Goal: Task Accomplishment & Management: Complete application form

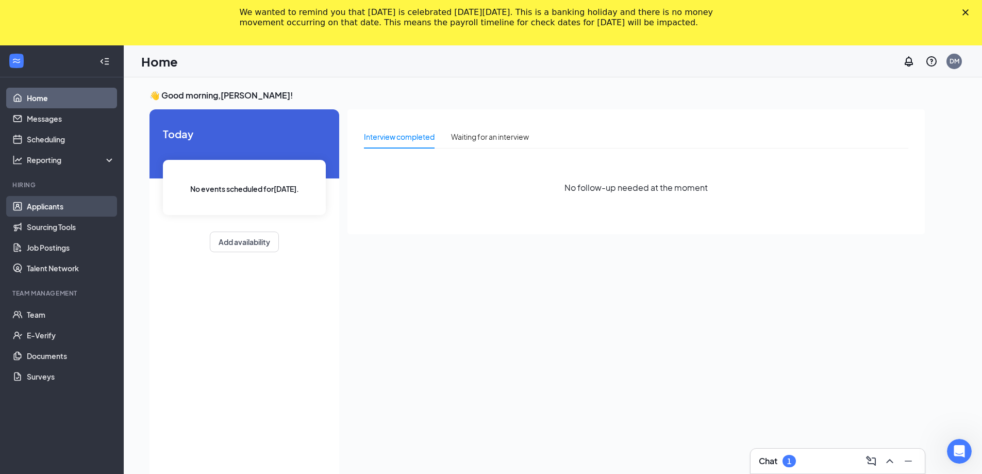
click at [53, 215] on link "Applicants" at bounding box center [71, 206] width 88 height 21
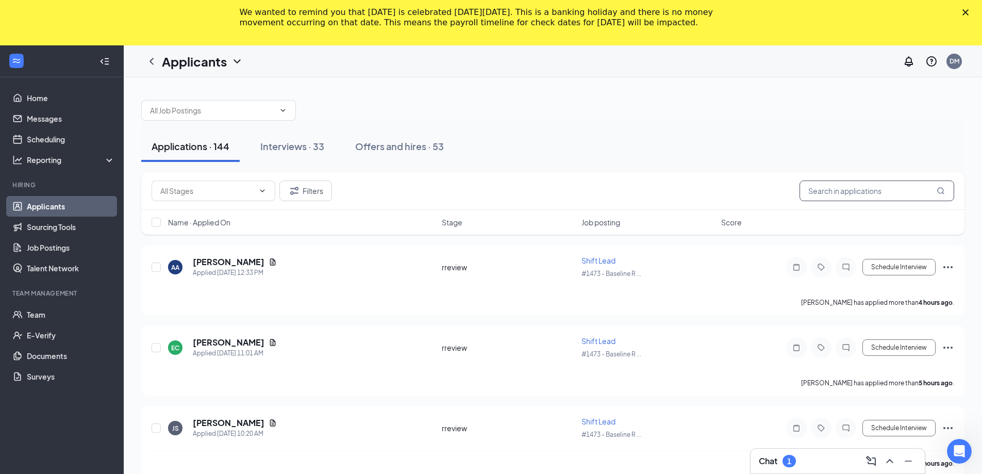
click at [842, 194] on input "text" at bounding box center [876, 190] width 155 height 21
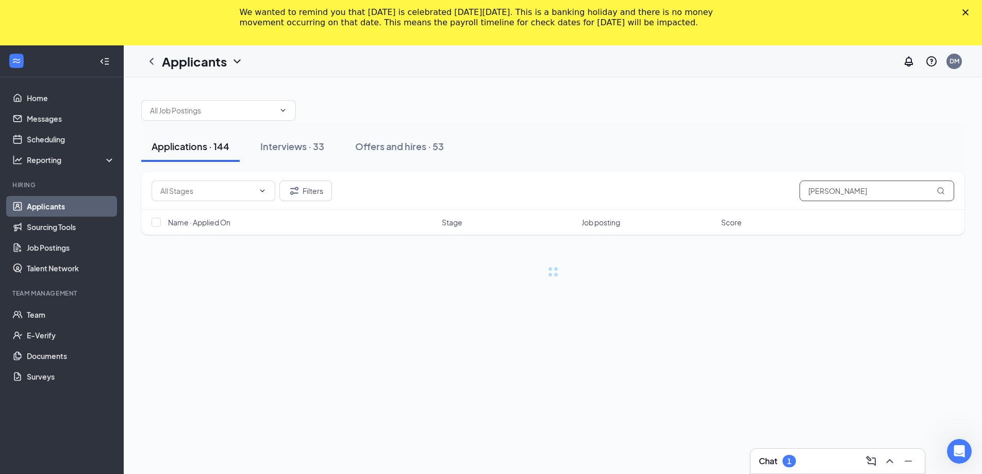
type input "[PERSON_NAME]"
click at [830, 458] on div "Chat 1" at bounding box center [838, 461] width 158 height 16
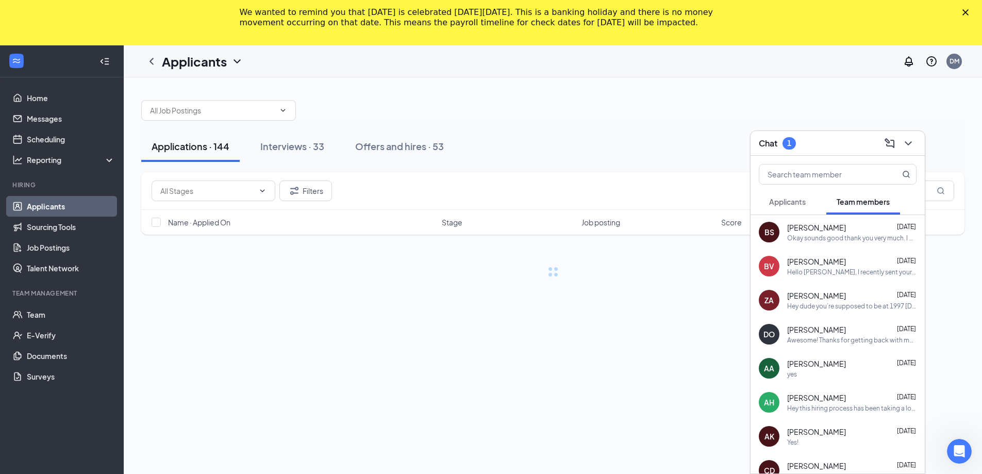
click at [806, 203] on span "Applicants" at bounding box center [787, 201] width 37 height 9
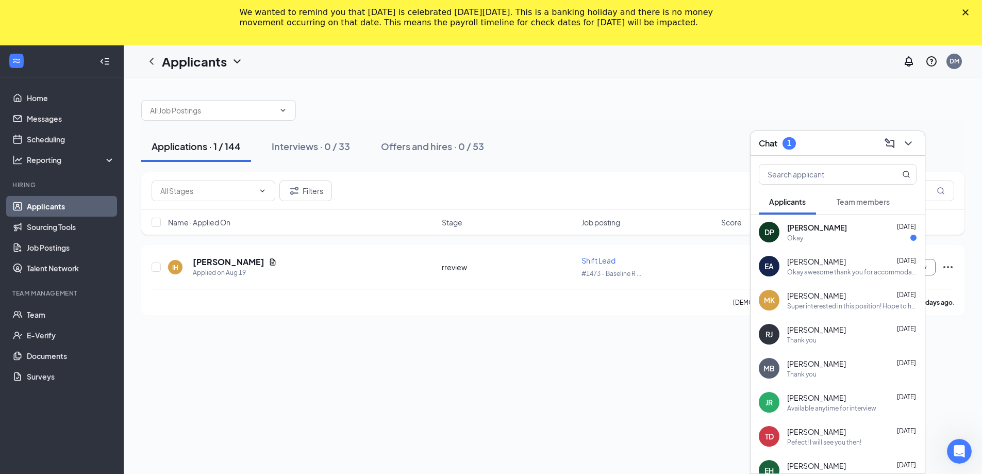
click at [841, 240] on div "Okay" at bounding box center [851, 238] width 129 height 9
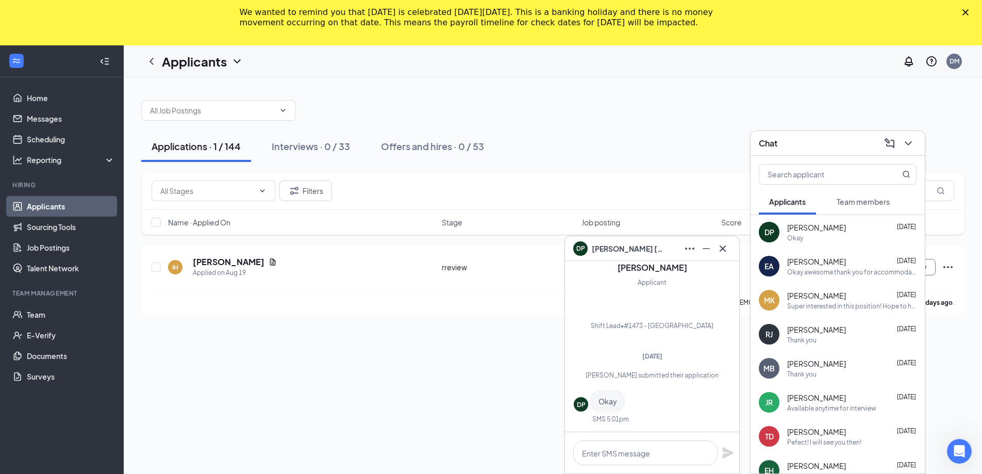
click at [843, 263] on div "ELIAS ADAMS Aug 18" at bounding box center [851, 261] width 129 height 10
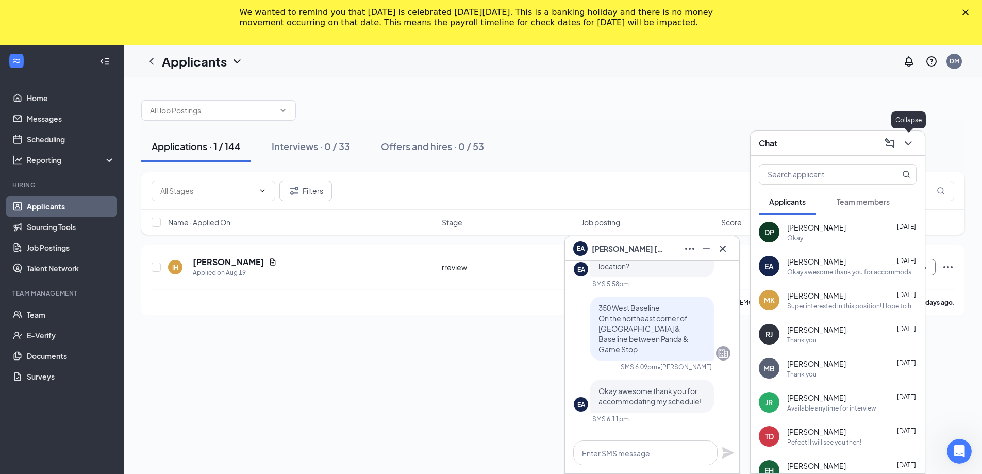
click at [905, 146] on icon "ChevronDown" at bounding box center [908, 143] width 12 height 12
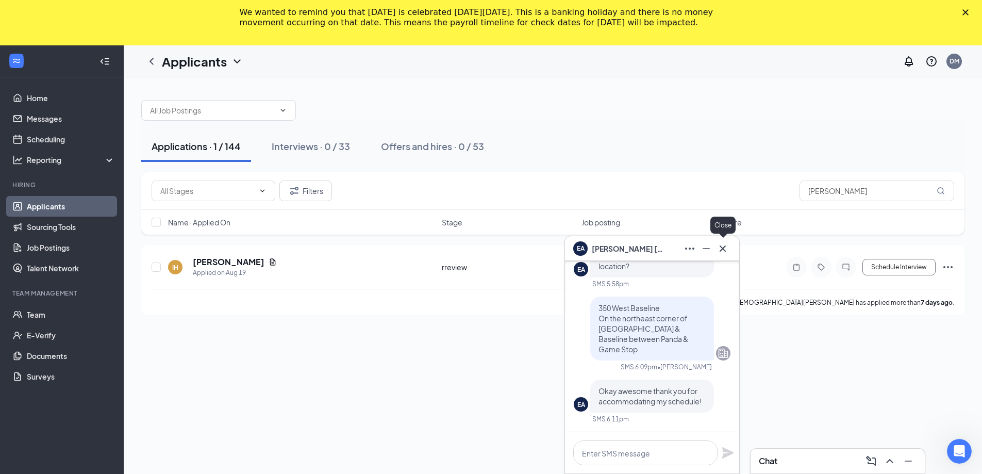
click at [728, 249] on icon "Cross" at bounding box center [722, 248] width 12 height 12
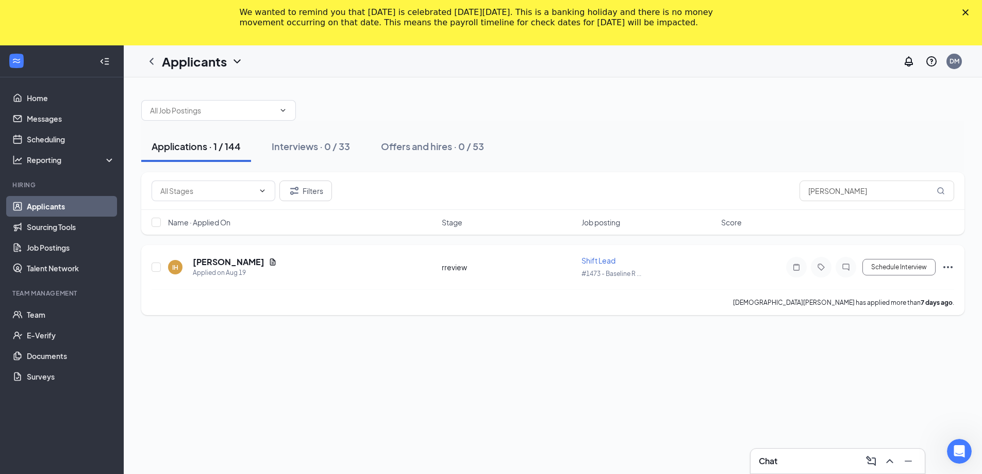
click at [945, 265] on icon "Ellipses" at bounding box center [948, 267] width 12 height 12
click at [907, 172] on p "Move to stage" at bounding box center [901, 168] width 89 height 10
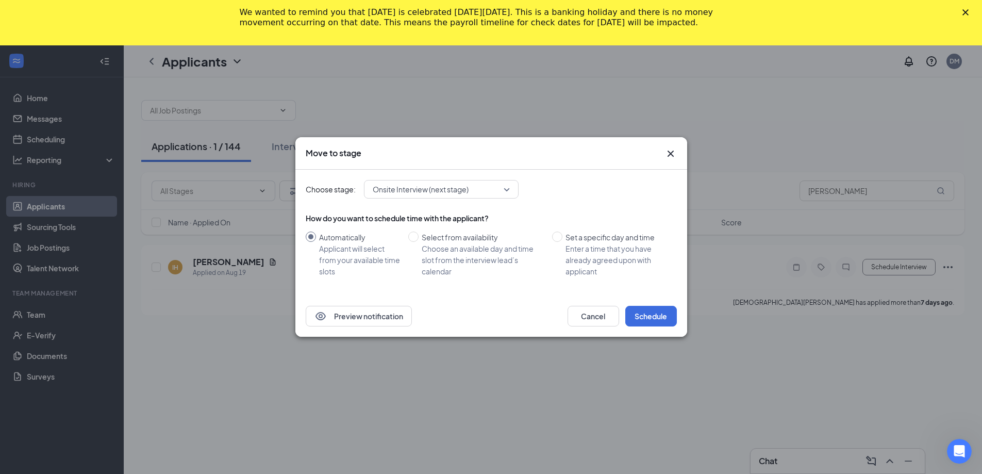
click at [672, 154] on icon "Cross" at bounding box center [670, 153] width 12 height 12
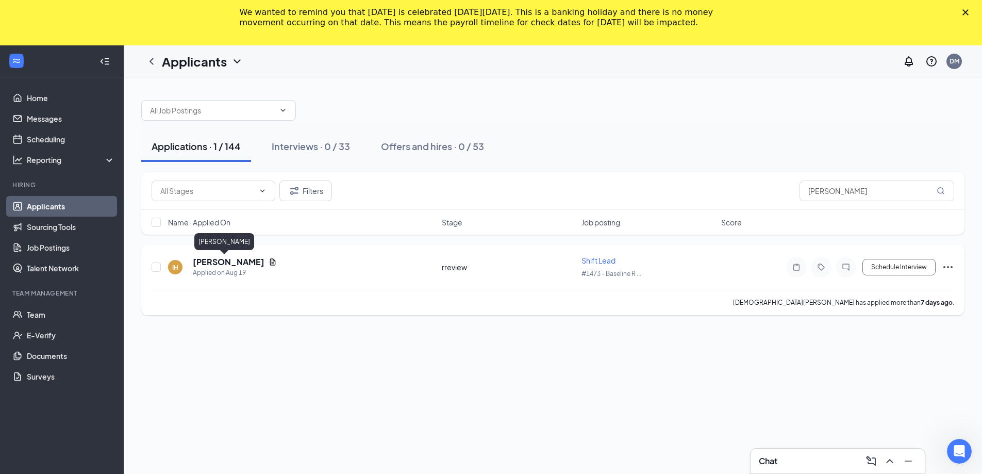
click at [209, 263] on h5 "[PERSON_NAME]" at bounding box center [229, 261] width 72 height 11
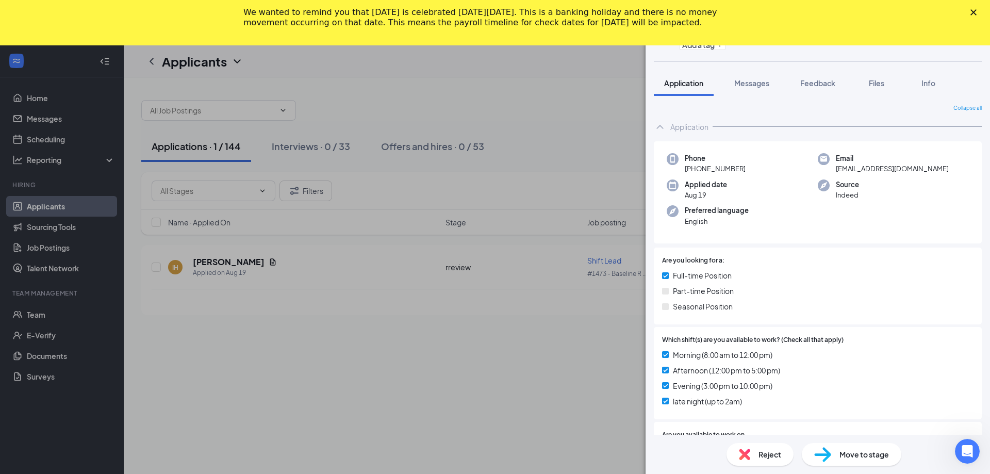
click at [974, 12] on polygon "Close" at bounding box center [973, 12] width 6 height 6
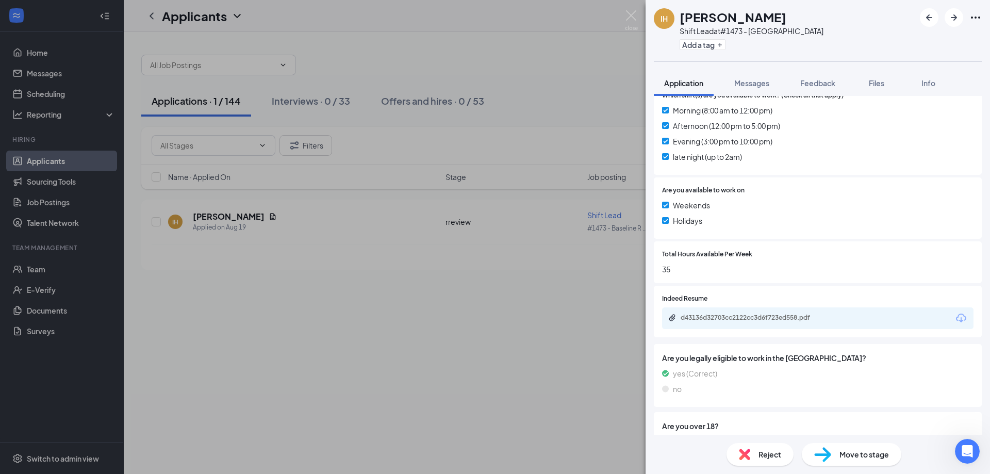
scroll to position [355, 0]
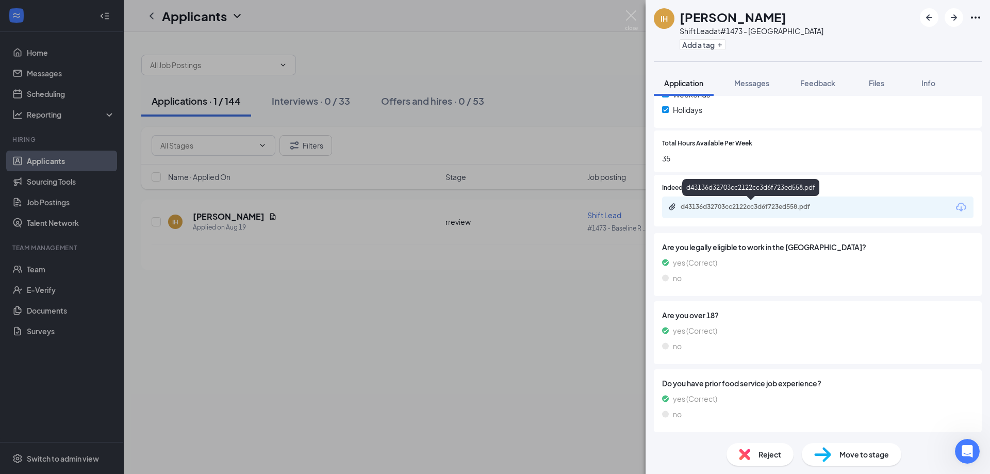
click at [736, 207] on div "d43136d32703cc2122cc3d6f723ed558.pdf" at bounding box center [752, 207] width 144 height 8
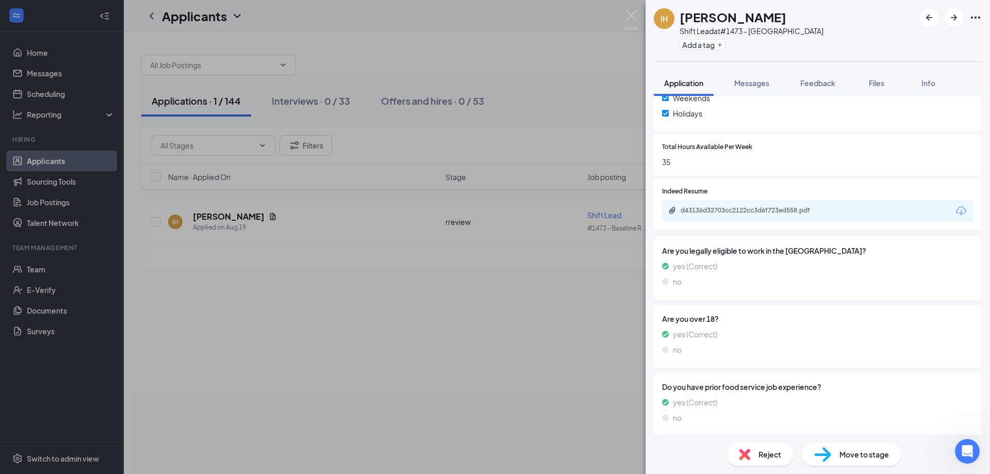
scroll to position [0, 0]
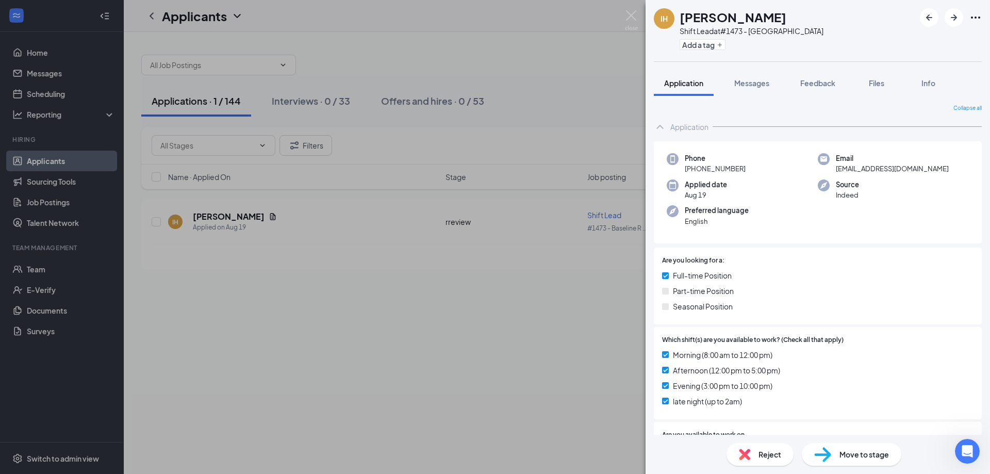
click at [848, 456] on span "Move to stage" at bounding box center [863, 453] width 49 height 11
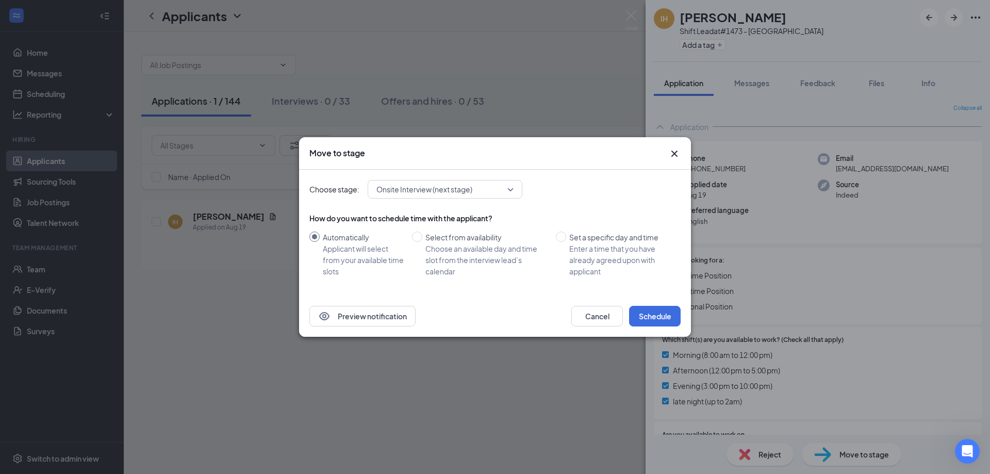
click at [494, 188] on span "Onsite Interview (next stage)" at bounding box center [440, 188] width 128 height 15
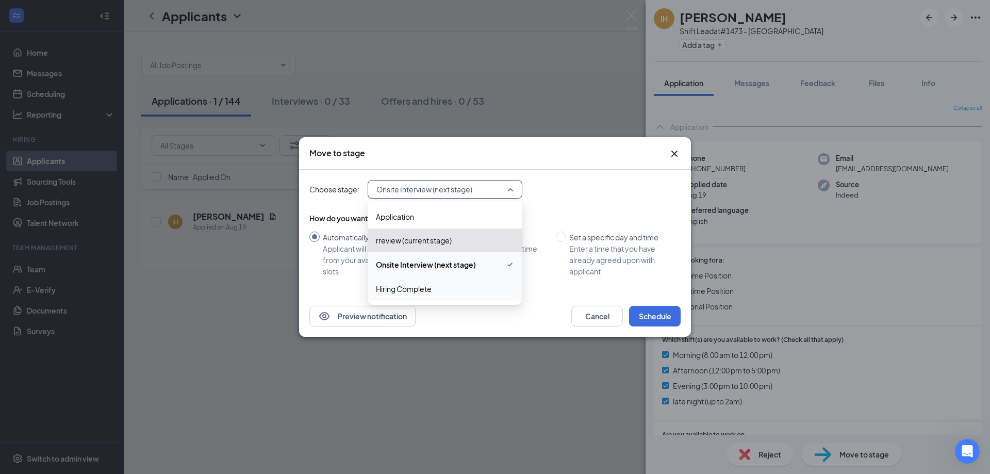
click at [455, 294] on span "Hiring Complete" at bounding box center [445, 288] width 138 height 11
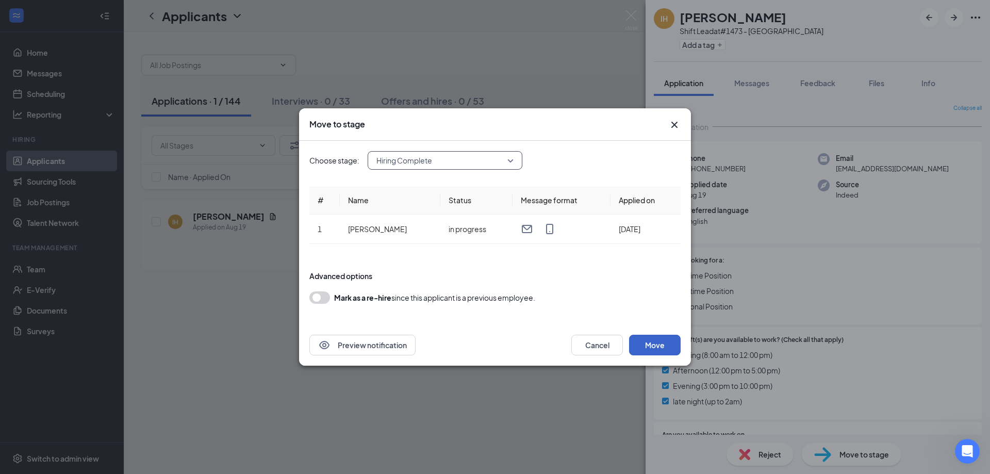
click at [665, 344] on button "Move" at bounding box center [655, 345] width 52 height 21
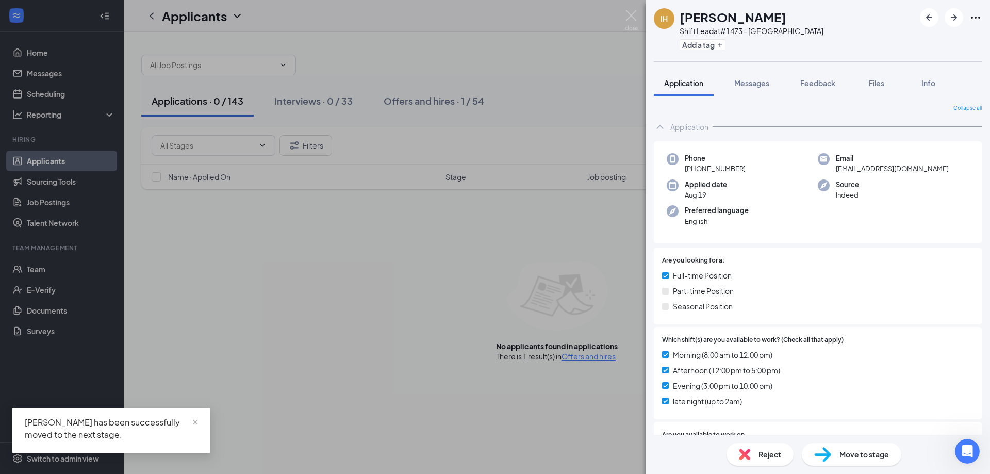
click at [34, 272] on div "IH Isaiah Holt Shift Lead at #1473 - Baseline Road Add a tag Application Messag…" at bounding box center [495, 237] width 990 height 474
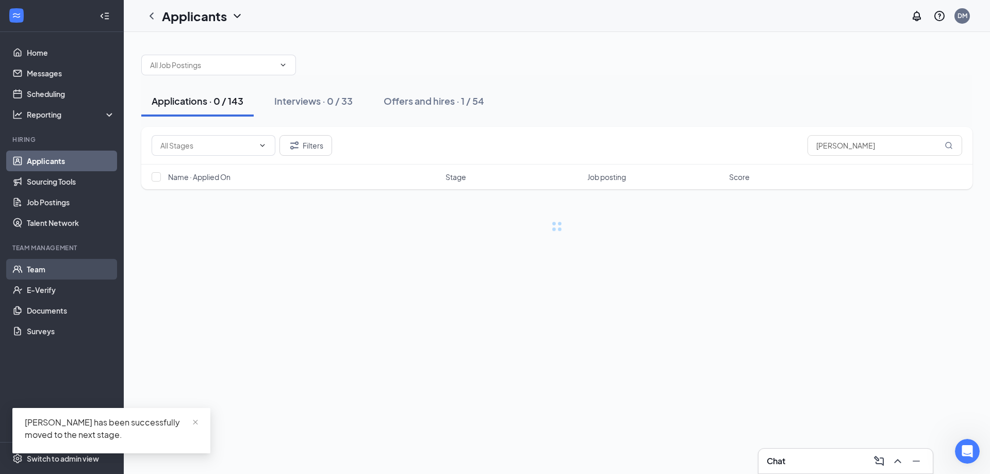
click at [34, 270] on link "Team" at bounding box center [71, 269] width 88 height 21
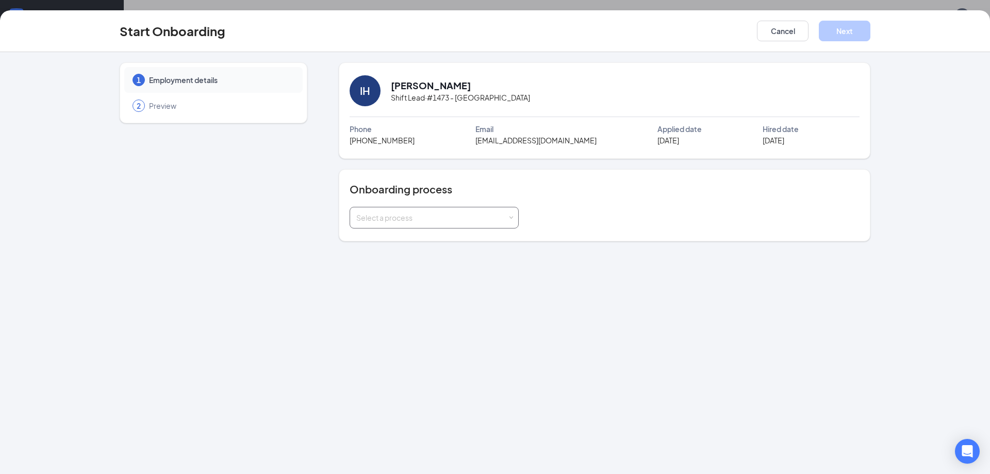
click at [492, 218] on div "Select a process" at bounding box center [431, 217] width 151 height 10
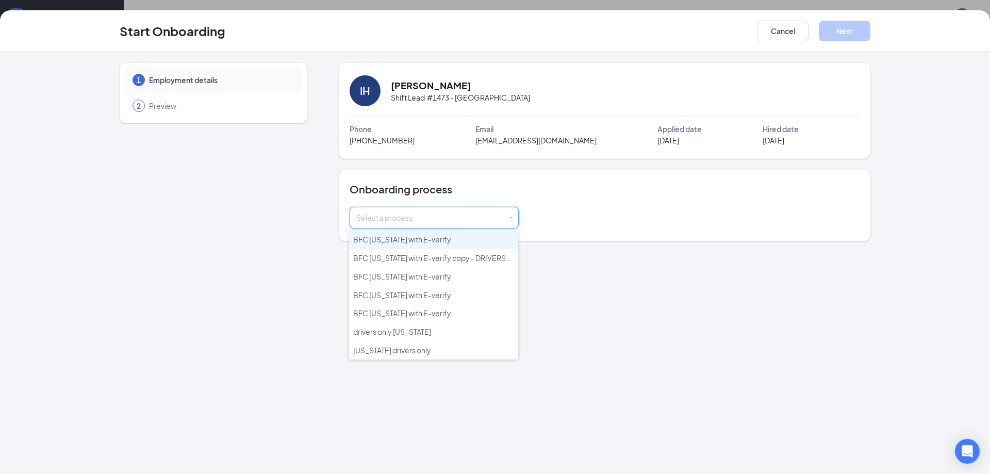
click at [481, 247] on li "BFC Arizona with E-verify" at bounding box center [433, 239] width 169 height 19
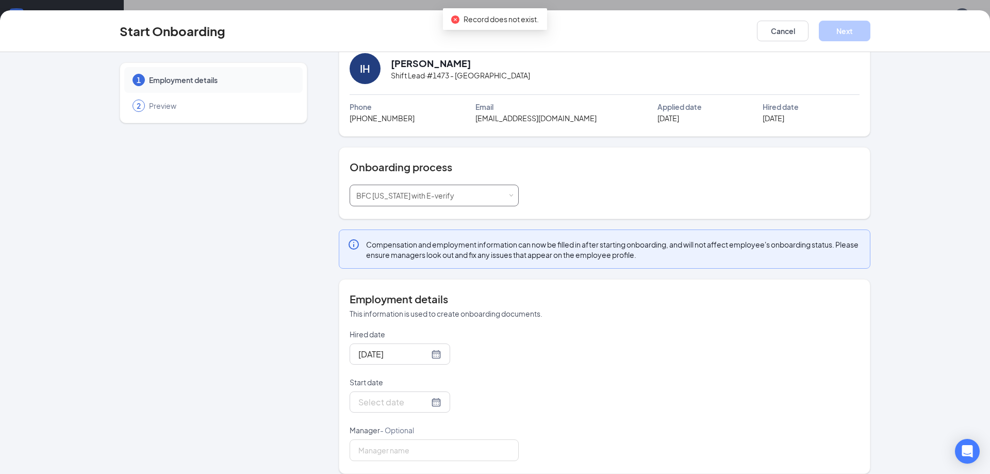
scroll to position [32, 0]
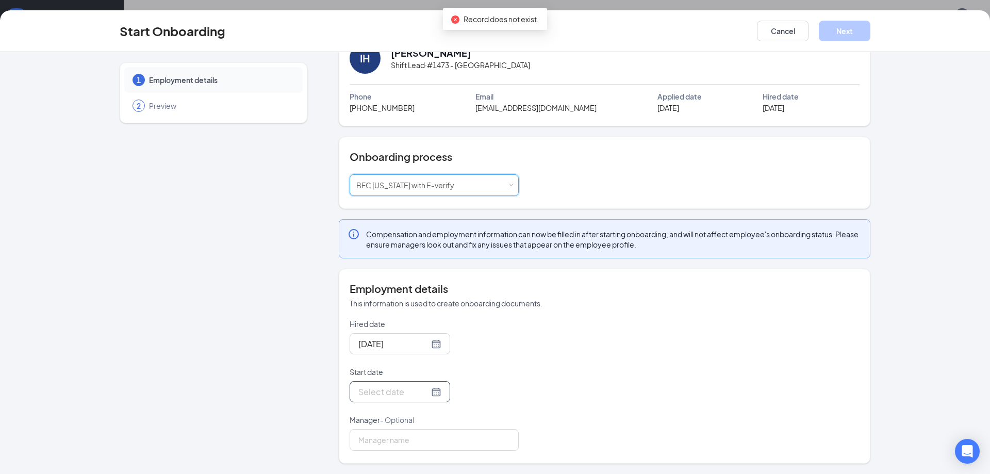
click at [422, 395] on div at bounding box center [399, 391] width 83 height 13
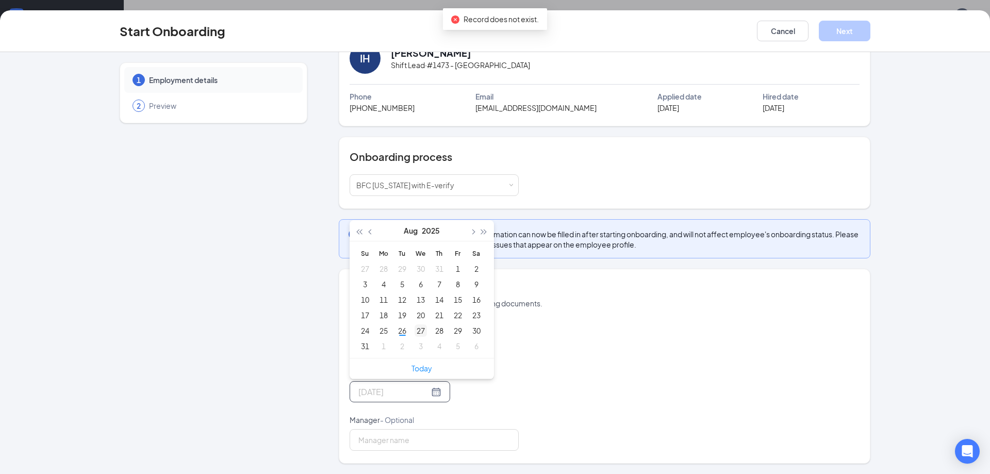
type input "Aug 27, 2025"
click at [416, 332] on div "27" at bounding box center [420, 330] width 12 height 12
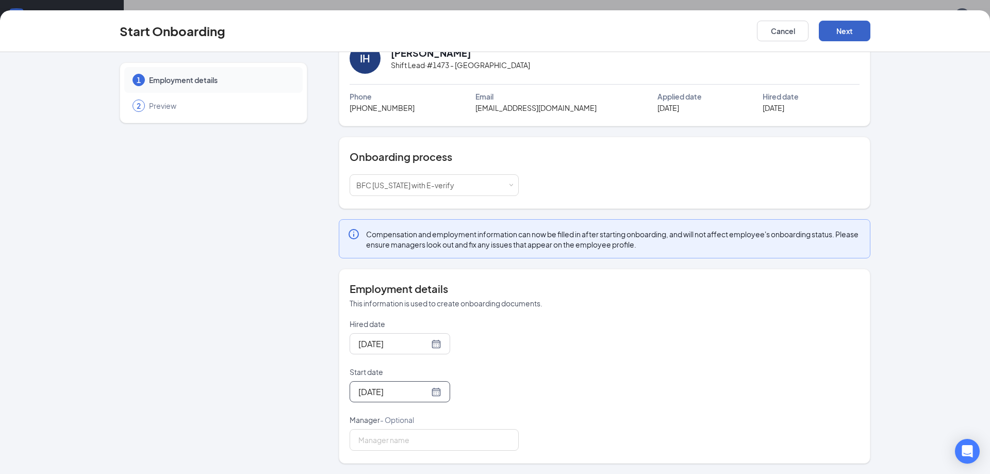
click at [854, 27] on button "Next" at bounding box center [845, 31] width 52 height 21
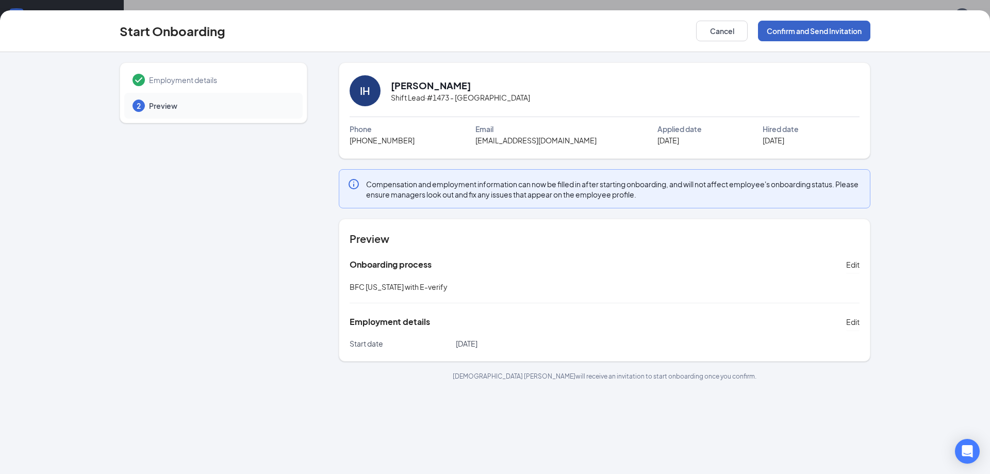
click at [853, 30] on button "Confirm and Send Invitation" at bounding box center [814, 31] width 112 height 21
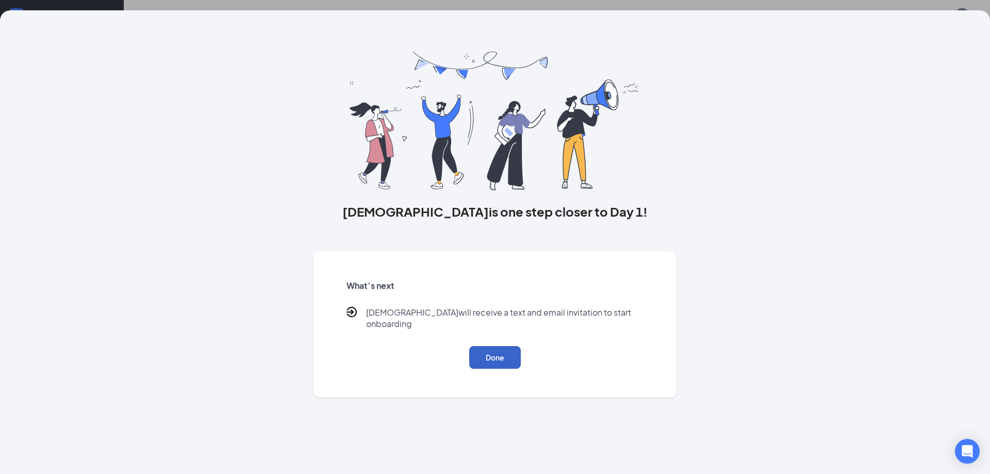
click at [490, 352] on button "Done" at bounding box center [495, 357] width 52 height 23
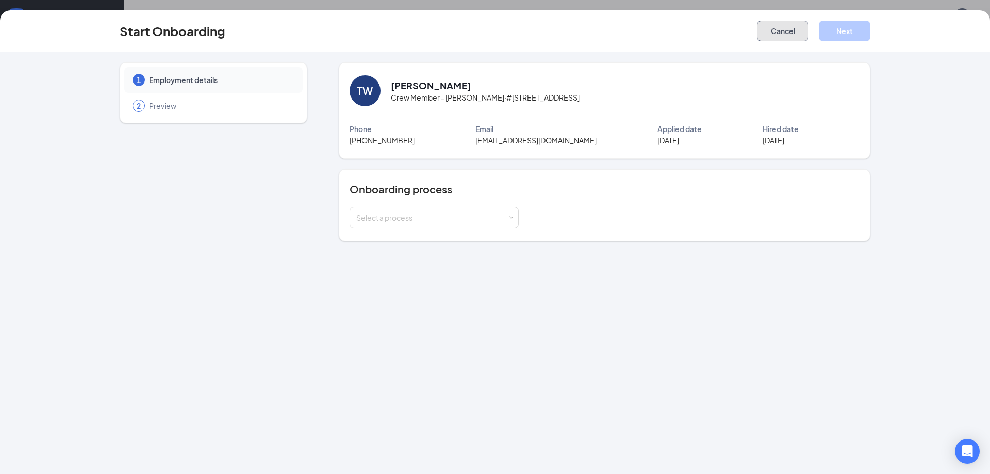
click at [785, 34] on button "Cancel" at bounding box center [783, 31] width 52 height 21
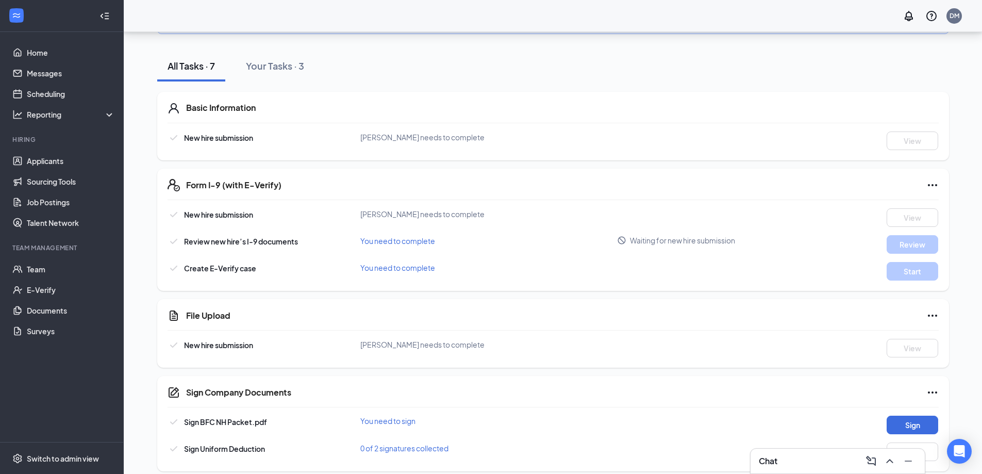
scroll to position [224, 0]
click at [915, 420] on button "Sign" at bounding box center [913, 424] width 52 height 19
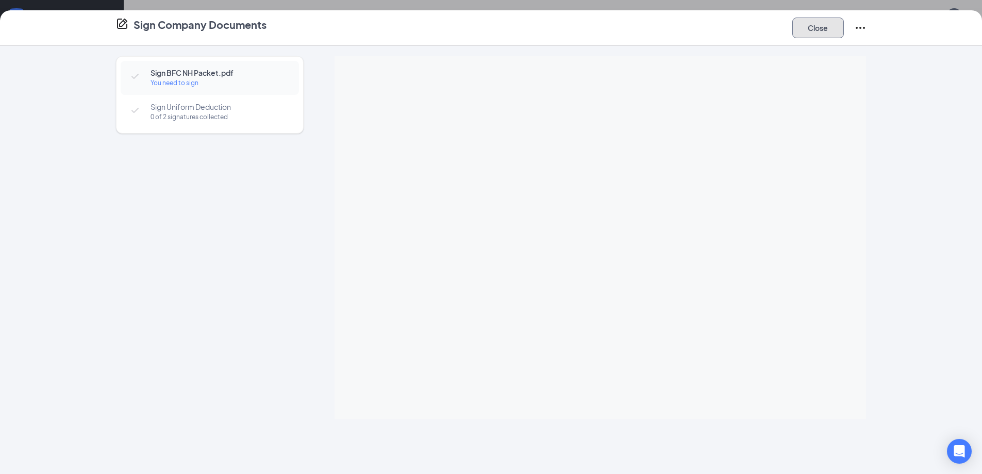
click at [804, 32] on button "Close" at bounding box center [818, 28] width 52 height 21
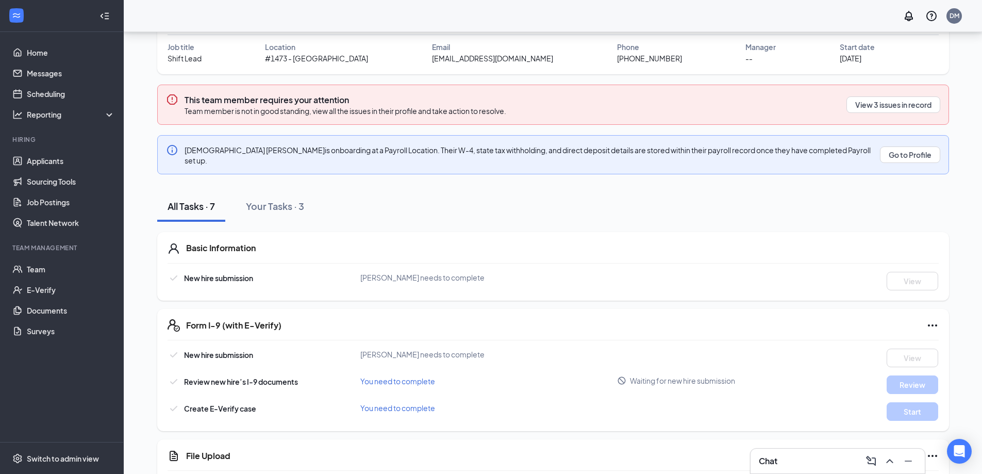
scroll to position [0, 0]
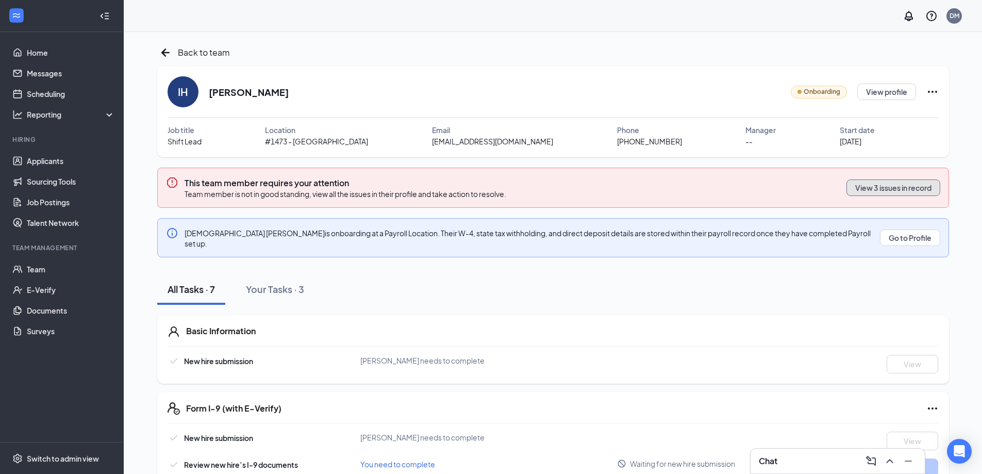
click at [891, 193] on button "View 3 issues in record" at bounding box center [893, 187] width 94 height 16
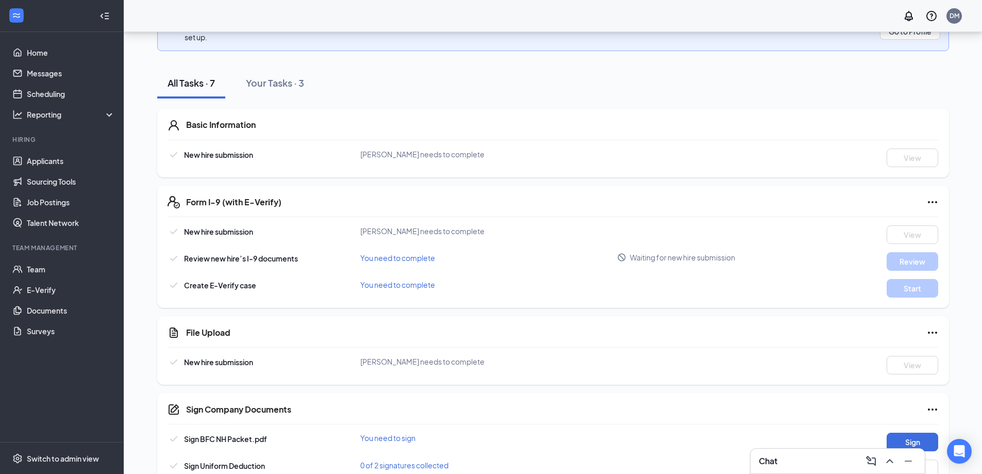
scroll to position [224, 0]
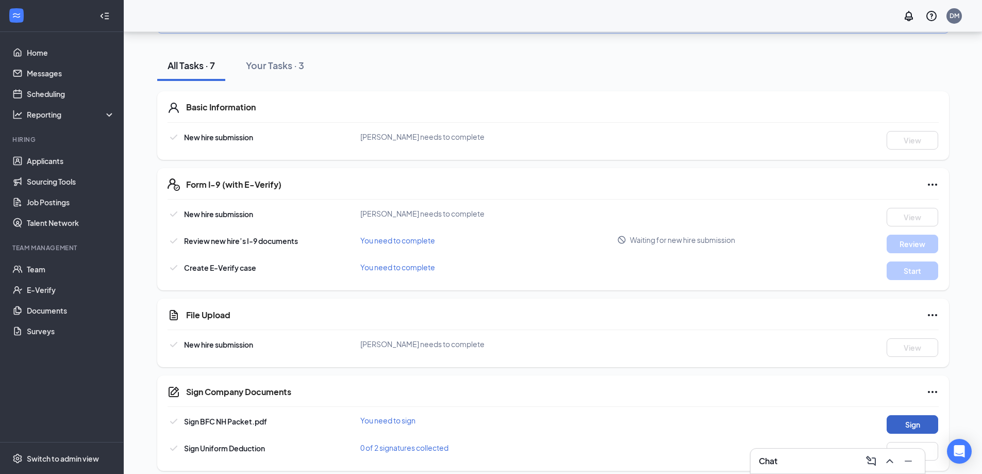
click at [930, 418] on button "Sign" at bounding box center [913, 424] width 52 height 19
click at [608, 178] on div "Sign Company Documents Close Sign BFC NH Packet.pdf 1 of 2 signatures collected…" at bounding box center [491, 237] width 982 height 474
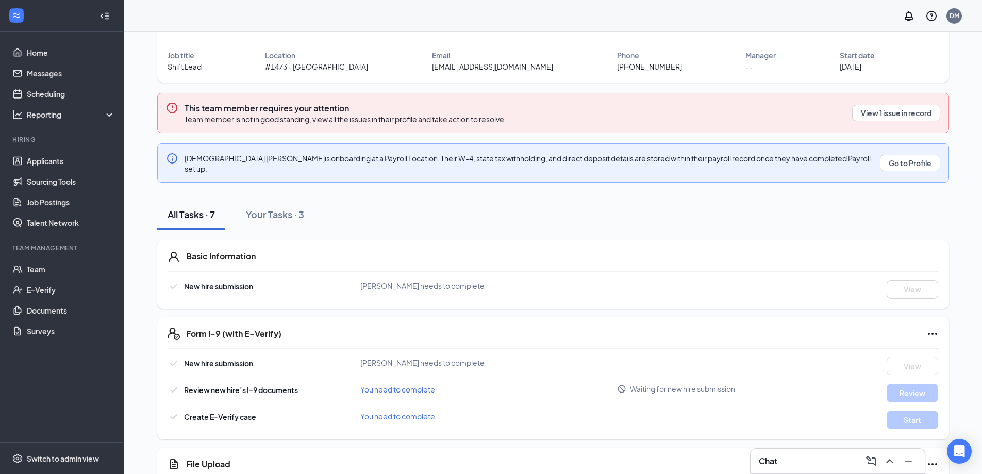
scroll to position [18, 0]
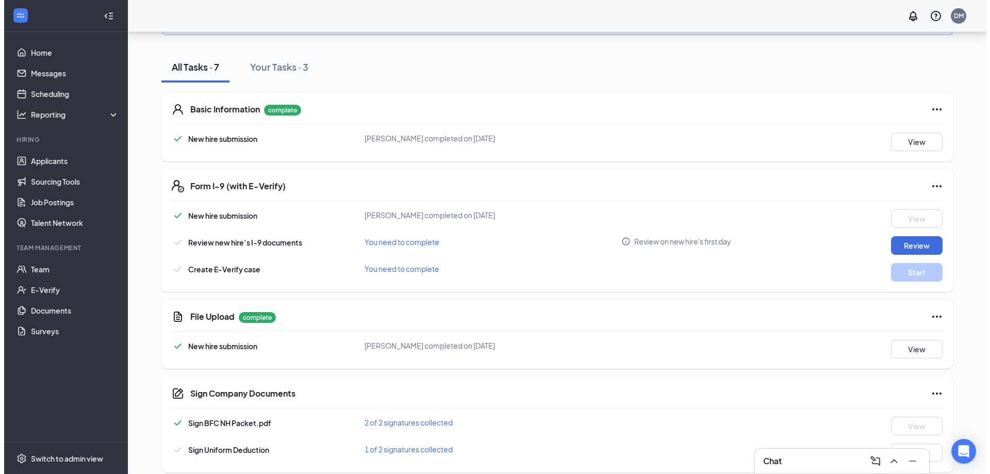
scroll to position [173, 0]
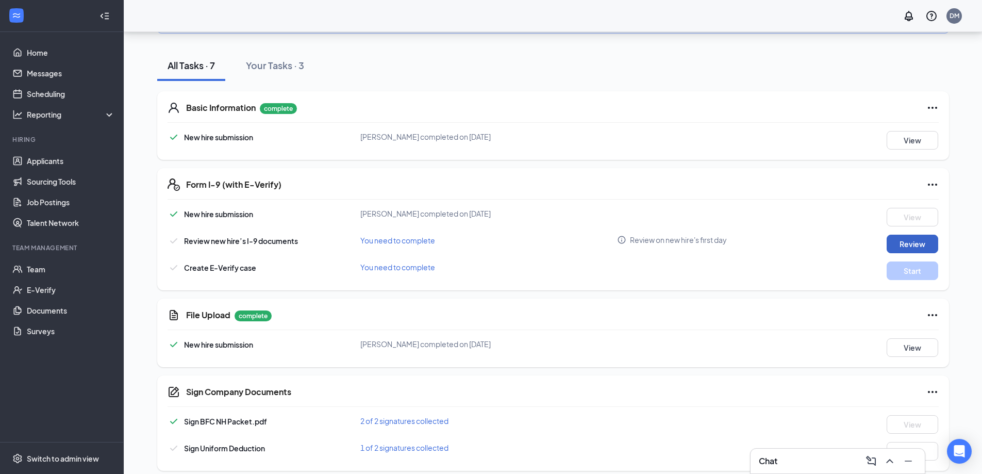
click at [906, 240] on button "Review" at bounding box center [913, 244] width 52 height 19
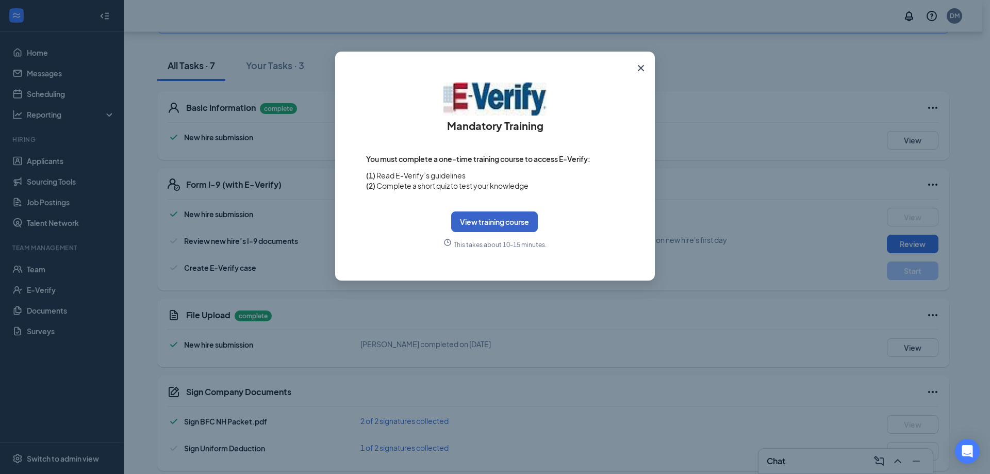
click at [515, 226] on button "View training course" at bounding box center [494, 221] width 87 height 21
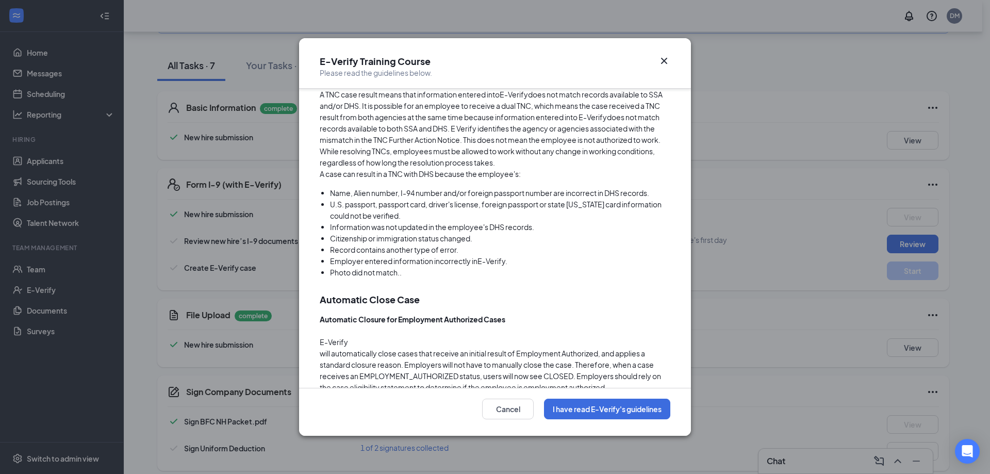
scroll to position [2730, 0]
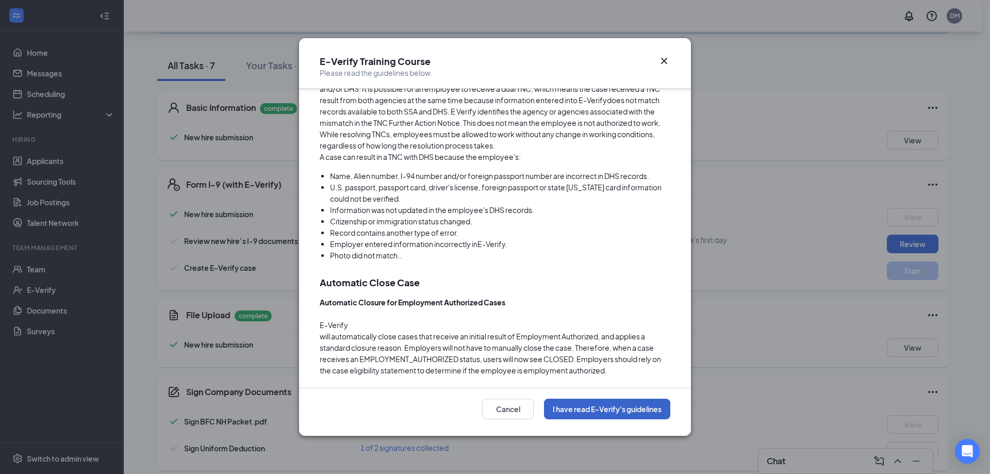
click at [603, 408] on button "I have read E-Verify's guidelines" at bounding box center [607, 408] width 126 height 21
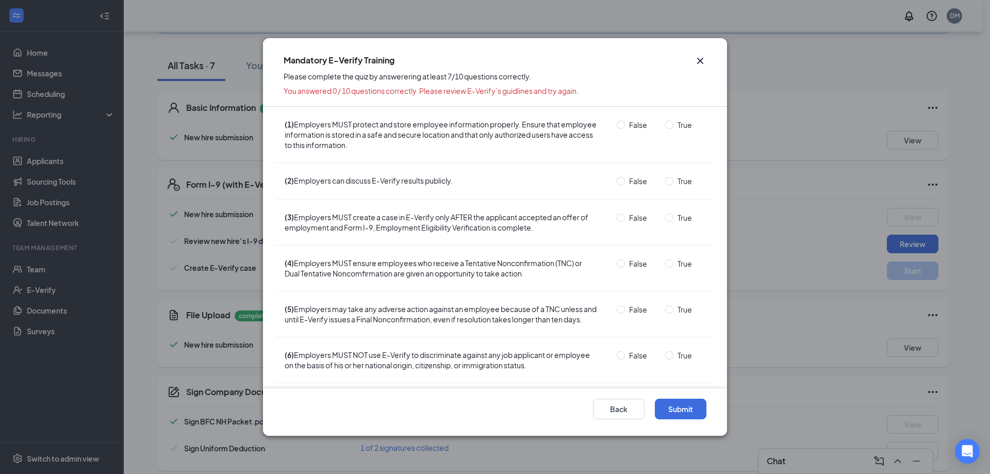
click at [628, 124] on span "False" at bounding box center [638, 124] width 26 height 11
click at [625, 124] on input "False" at bounding box center [620, 125] width 8 height 8
radio input "true"
click at [665, 127] on input "True" at bounding box center [669, 125] width 8 height 8
radio input "true"
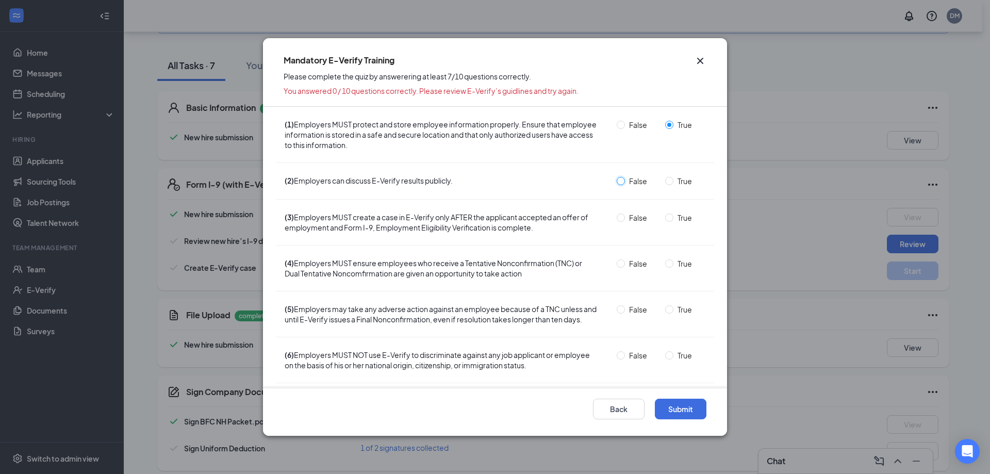
click at [616, 177] on input "False" at bounding box center [620, 181] width 8 height 8
radio input "true"
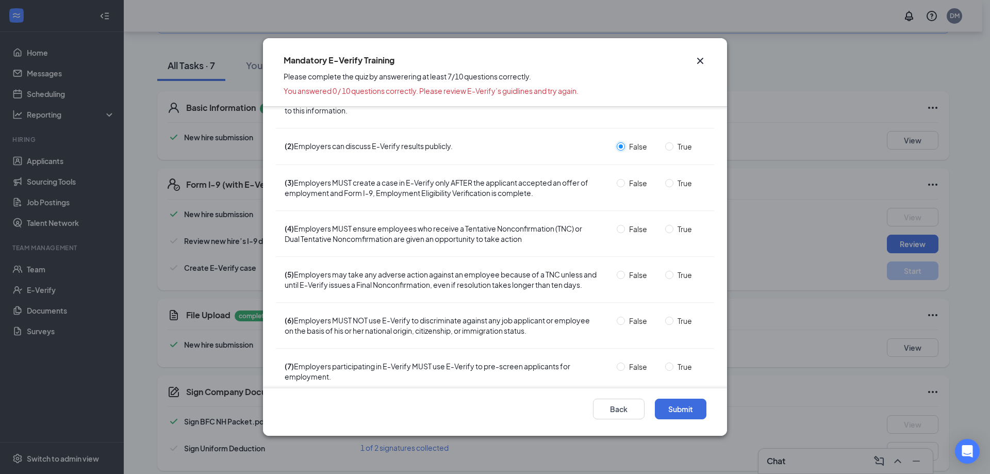
scroll to position [52, 0]
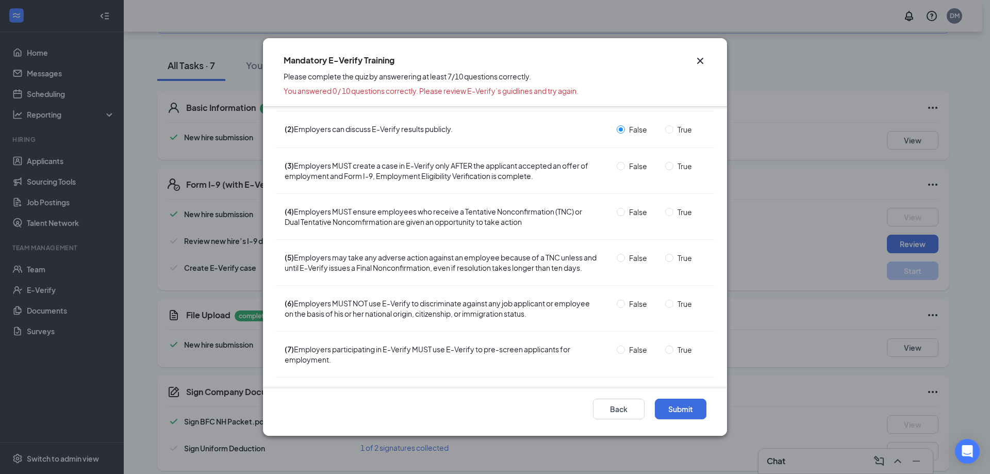
click at [675, 164] on span "True" at bounding box center [684, 165] width 23 height 11
click at [673, 164] on input "True" at bounding box center [669, 166] width 8 height 8
radio input "true"
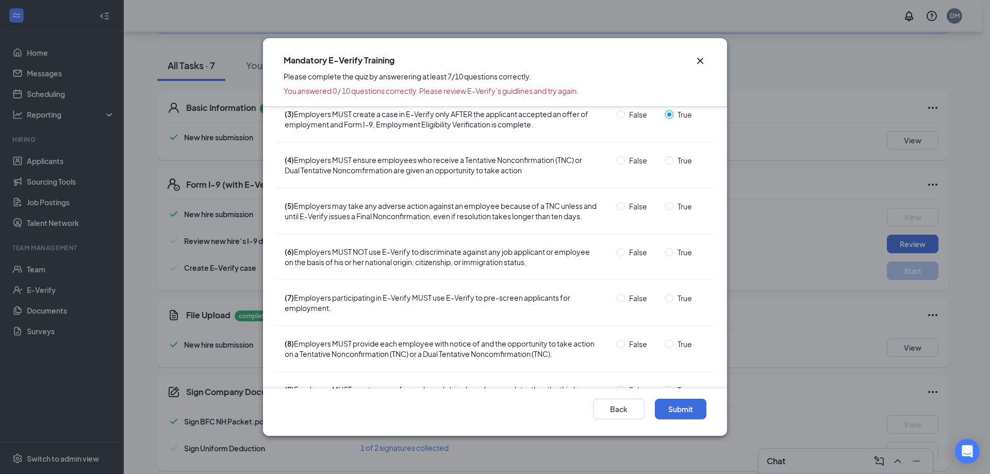
scroll to position [0, 0]
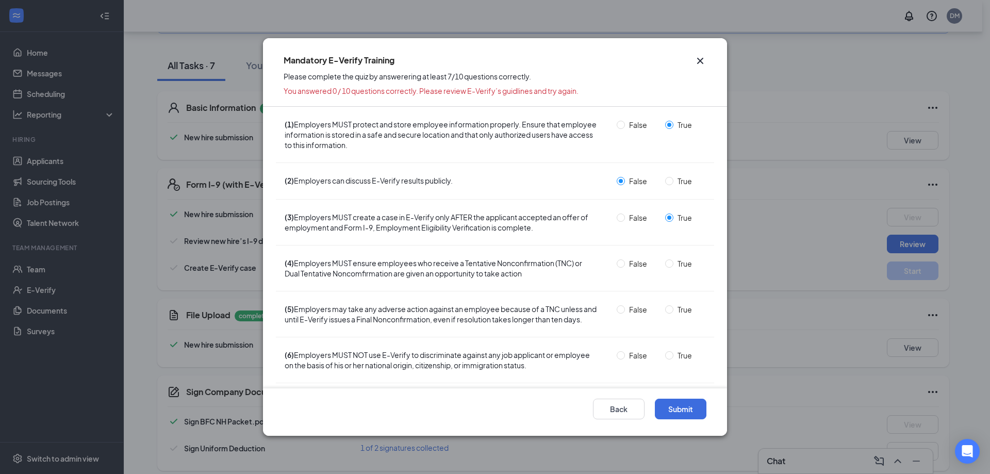
click at [629, 122] on span "False" at bounding box center [638, 124] width 26 height 11
click at [625, 122] on input "False" at bounding box center [620, 125] width 8 height 8
radio input "true"
click at [676, 126] on span "True" at bounding box center [684, 124] width 23 height 11
click at [673, 126] on input "True" at bounding box center [669, 125] width 8 height 8
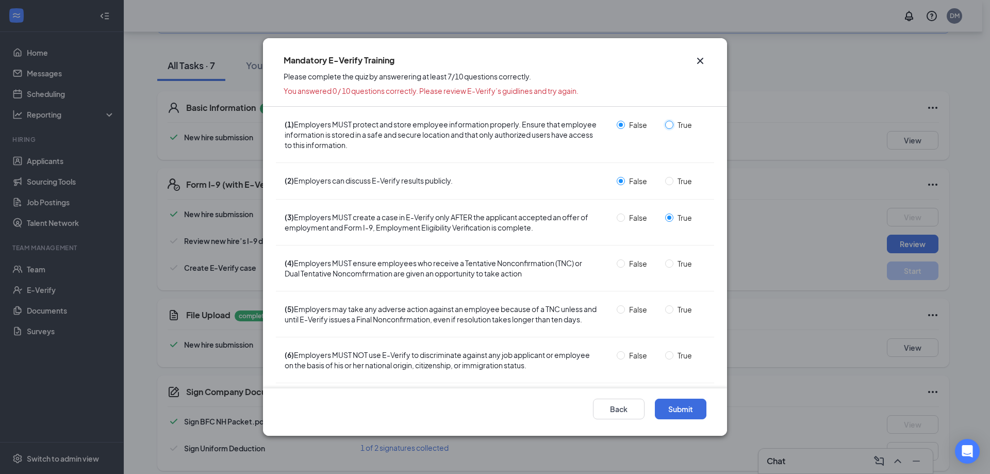
radio input "true"
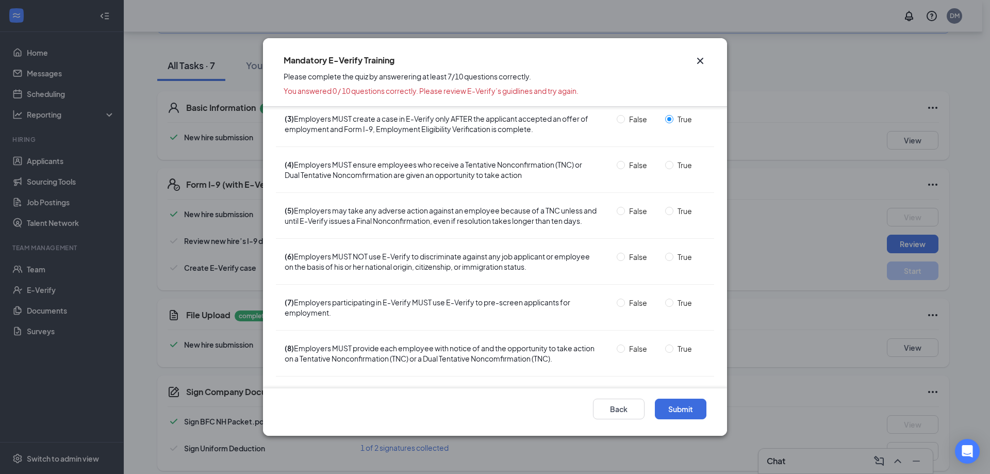
scroll to position [103, 0]
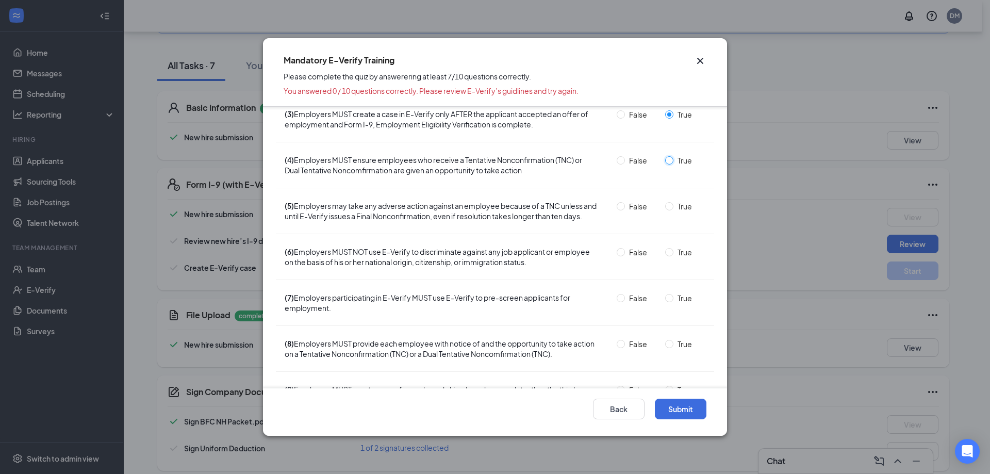
click at [665, 161] on input "True" at bounding box center [669, 160] width 8 height 8
radio input "true"
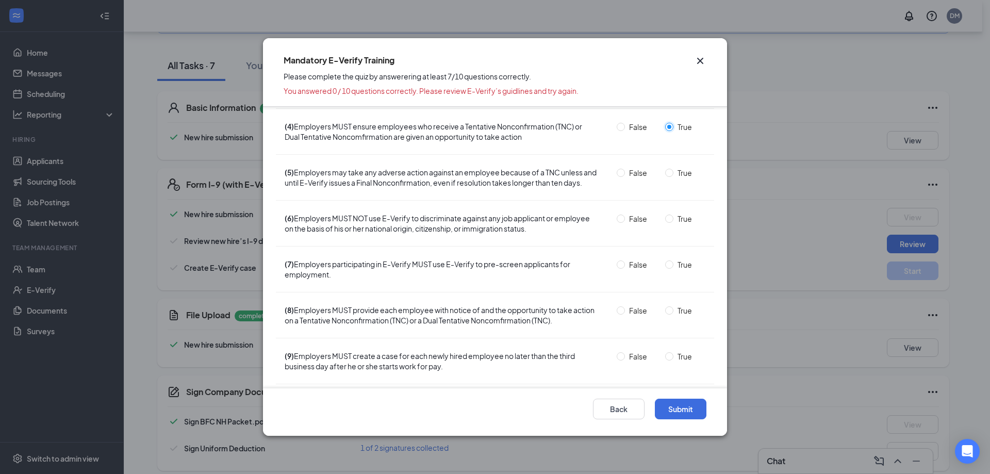
scroll to position [155, 0]
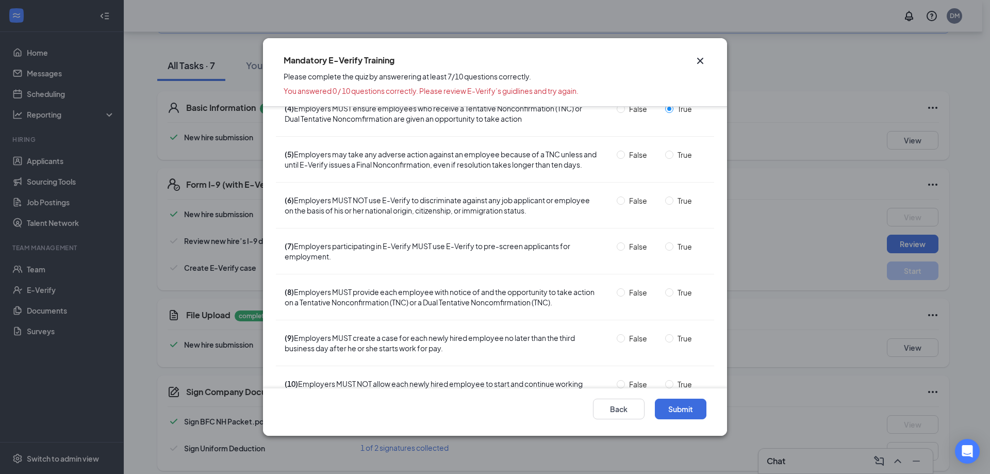
click at [625, 156] on span "False" at bounding box center [638, 154] width 26 height 11
click at [621, 156] on input "False" at bounding box center [620, 155] width 8 height 8
radio input "true"
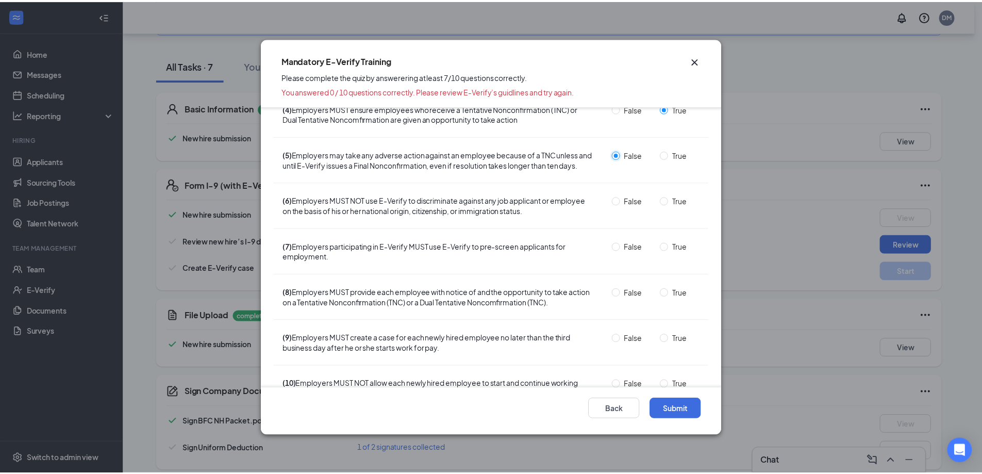
scroll to position [198, 0]
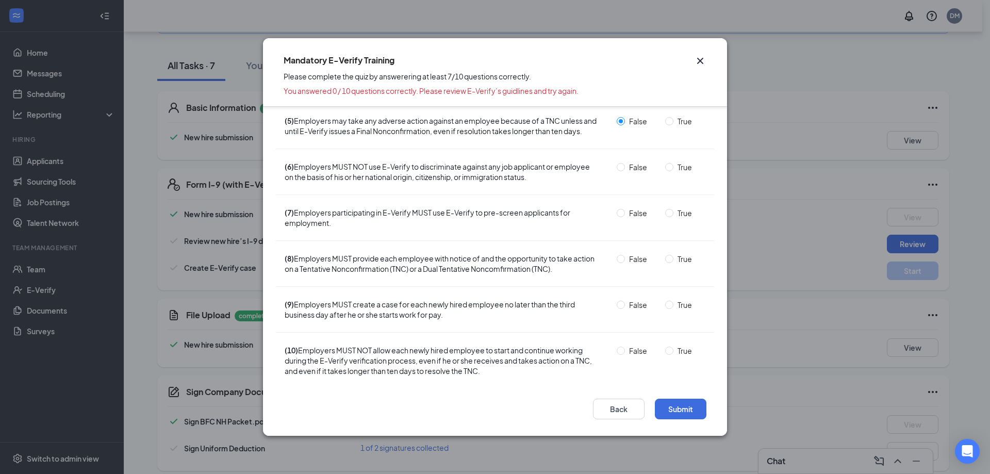
click at [673, 165] on span "True" at bounding box center [684, 166] width 23 height 11
click at [671, 165] on input "True" at bounding box center [669, 167] width 8 height 8
radio input "true"
click at [616, 211] on input "False" at bounding box center [620, 213] width 8 height 8
radio input "true"
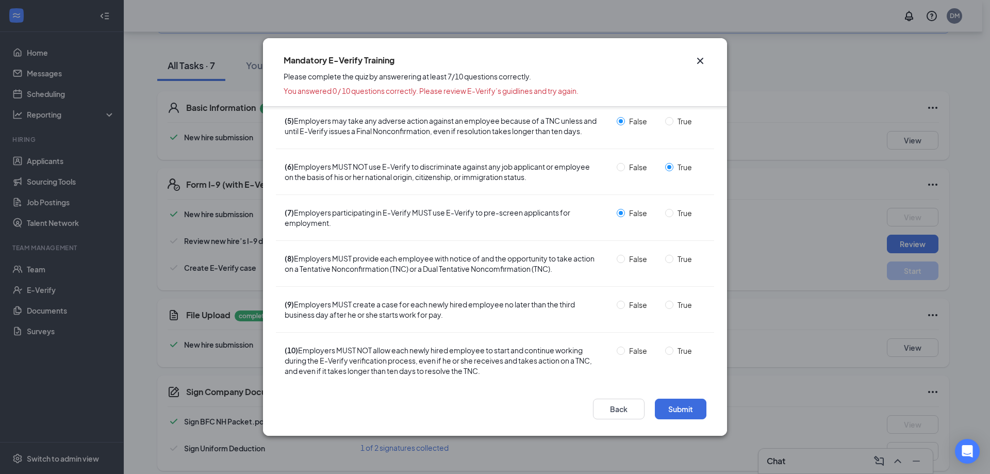
click at [675, 214] on span "True" at bounding box center [684, 212] width 23 height 11
click at [673, 214] on input "True" at bounding box center [669, 213] width 8 height 8
radio input "true"
click at [673, 259] on span "True" at bounding box center [684, 258] width 23 height 11
click at [669, 259] on input "True" at bounding box center [669, 259] width 8 height 8
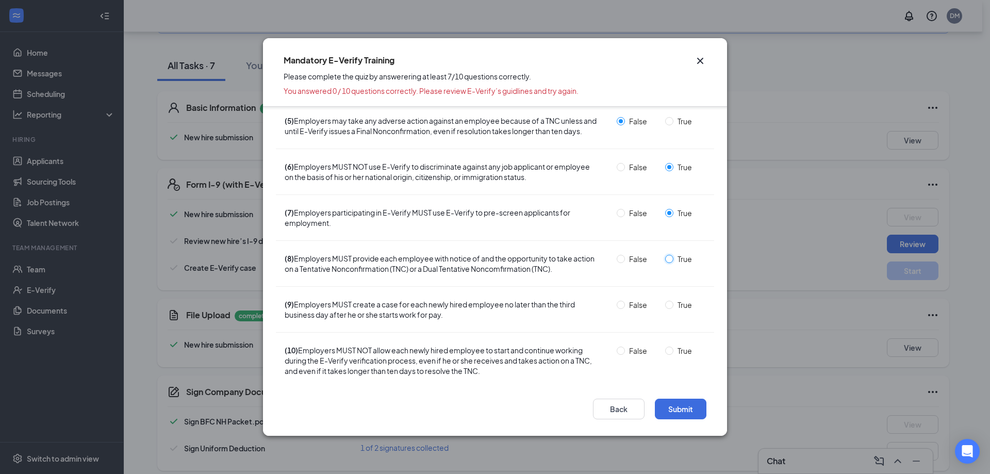
radio input "true"
click at [673, 306] on span "True" at bounding box center [684, 304] width 23 height 11
click at [669, 306] on input "True" at bounding box center [669, 305] width 8 height 8
radio input "true"
click at [626, 353] on span "False" at bounding box center [638, 350] width 26 height 11
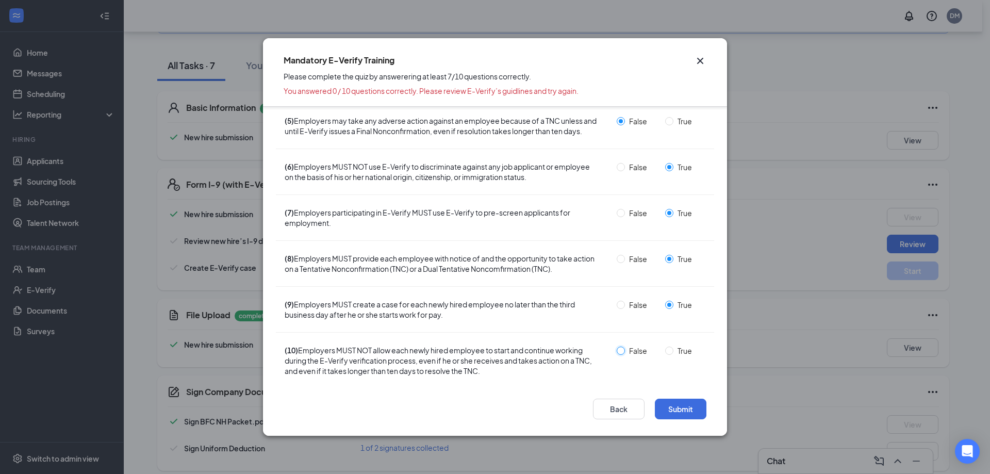
click at [625, 353] on input "False" at bounding box center [620, 350] width 8 height 8
radio input "true"
click at [674, 412] on button "Submit" at bounding box center [681, 408] width 52 height 21
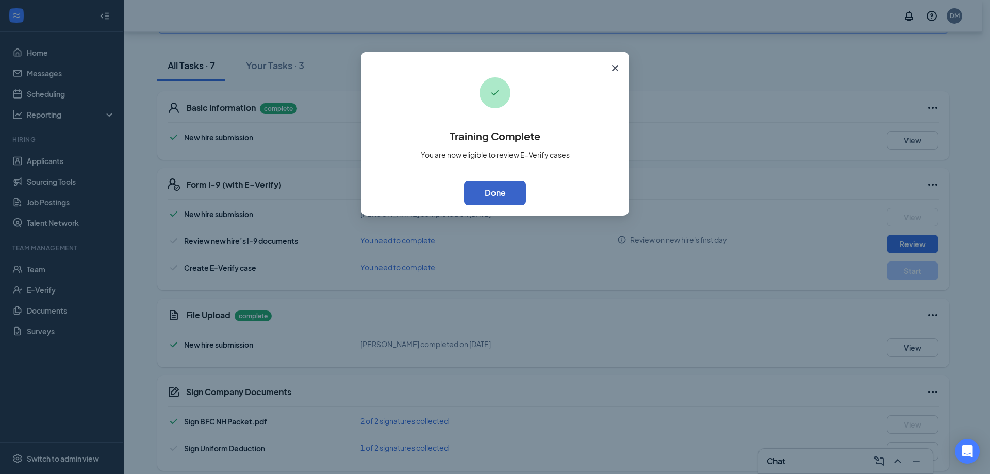
click at [506, 188] on button "Done" at bounding box center [495, 192] width 62 height 25
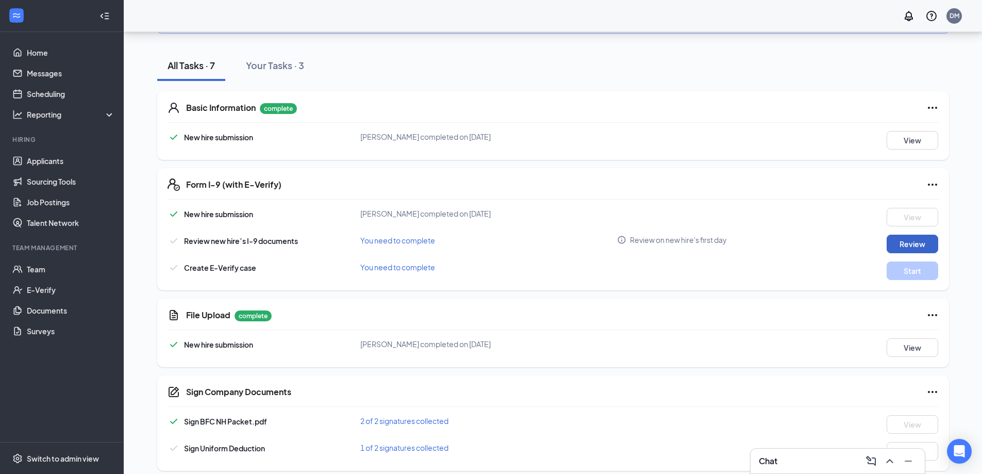
click at [890, 235] on button "Review" at bounding box center [913, 244] width 52 height 19
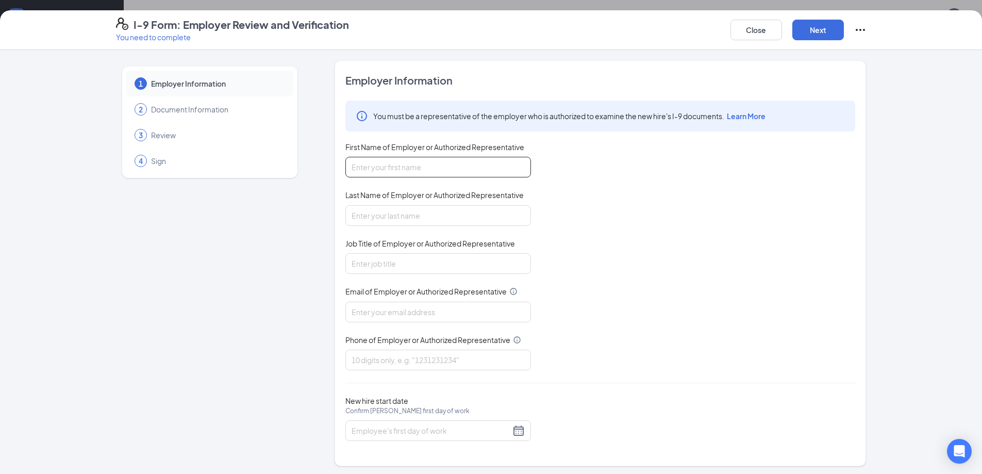
click at [422, 165] on input "First Name of Employer or Authorized Representative" at bounding box center [438, 167] width 186 height 21
type input "[PERSON_NAME]"
click at [445, 218] on input "Last Name of Employer or Authorized Representative" at bounding box center [438, 215] width 186 height 21
type input "[PERSON_NAME]"
click at [414, 257] on input "Job Title of Employer or Authorized Representative" at bounding box center [438, 263] width 186 height 21
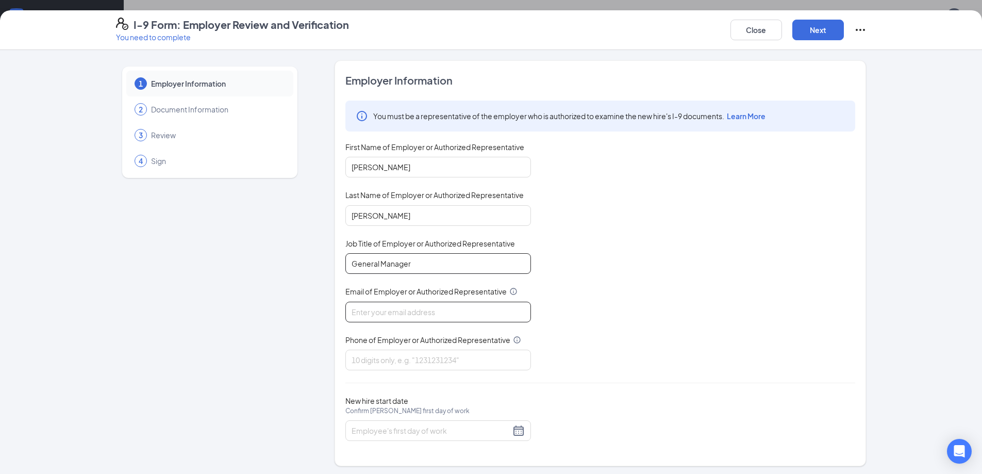
type input "General Manager"
click at [429, 315] on input "Email of Employer or Authorized Representative" at bounding box center [438, 312] width 186 height 21
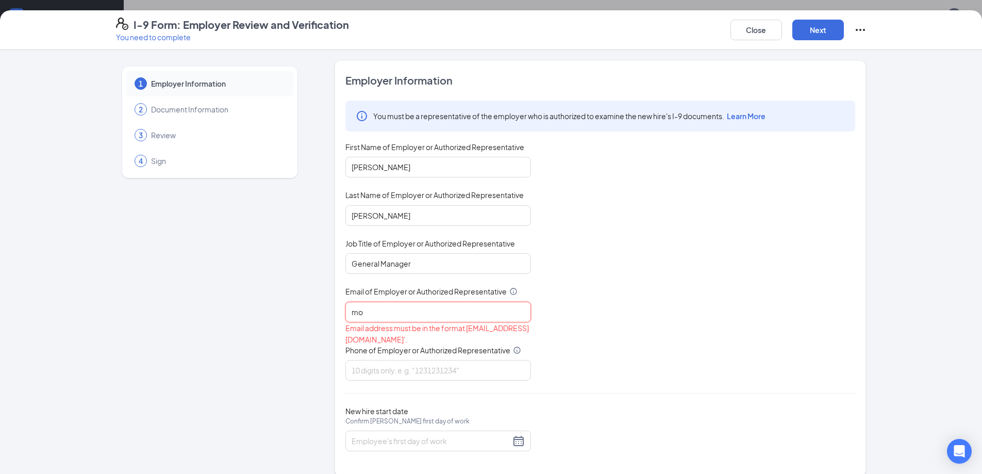
type input "m"
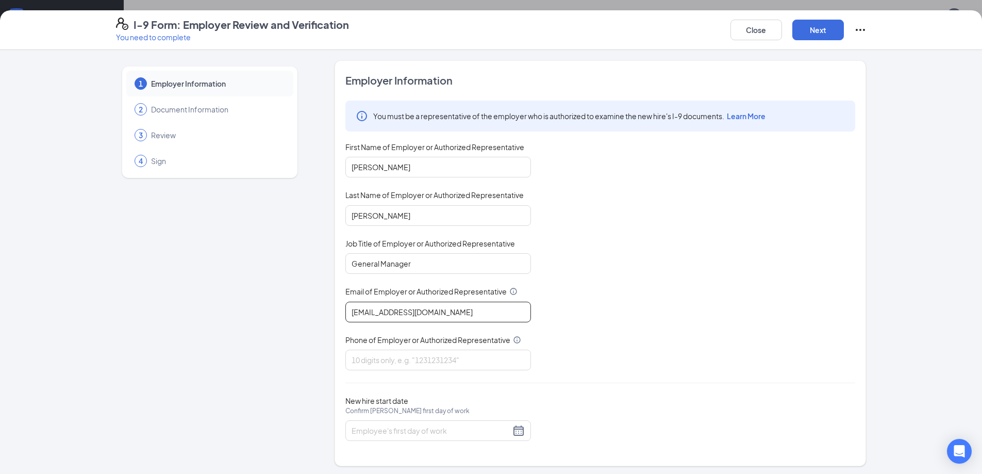
scroll to position [3, 0]
type input "[EMAIL_ADDRESS][DOMAIN_NAME]"
click at [409, 361] on input "Phone of Employer or Authorized Representative" at bounding box center [438, 357] width 186 height 21
type input "4807768222"
click at [519, 429] on div at bounding box center [438, 428] width 173 height 12
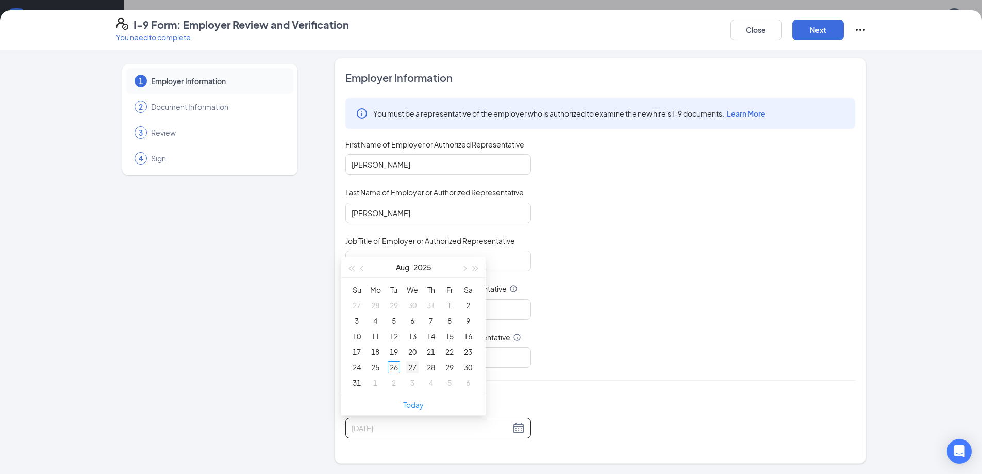
click at [409, 370] on div "27" at bounding box center [412, 367] width 12 height 12
type input "[DATE]"
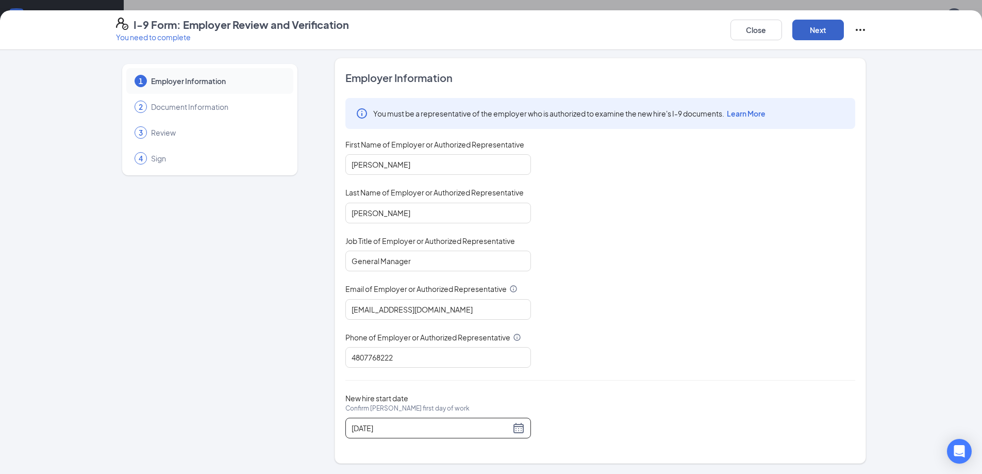
click at [828, 34] on button "Next" at bounding box center [818, 30] width 52 height 21
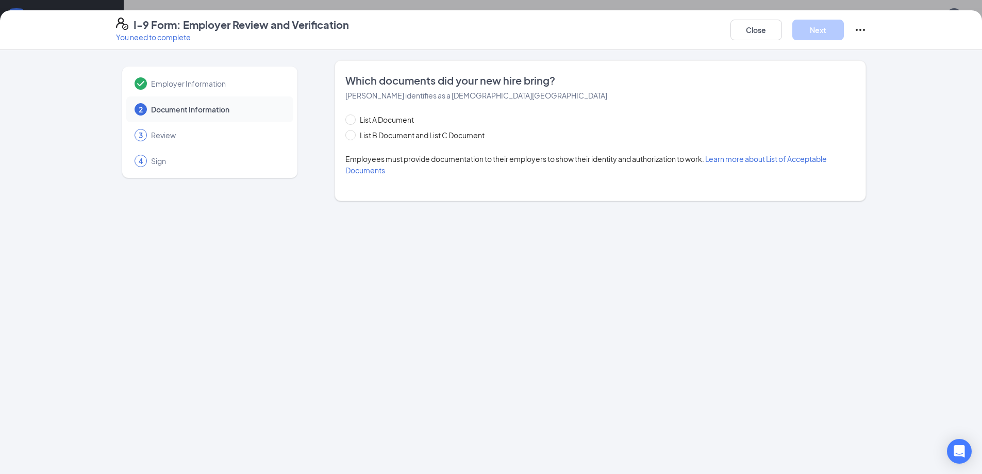
scroll to position [0, 0]
click at [755, 33] on button "Close" at bounding box center [756, 30] width 52 height 21
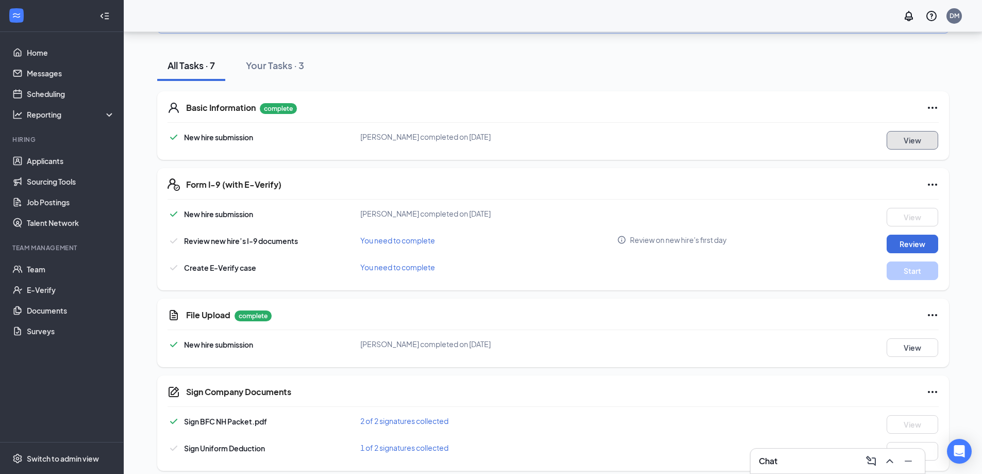
click at [917, 131] on button "View" at bounding box center [913, 140] width 52 height 19
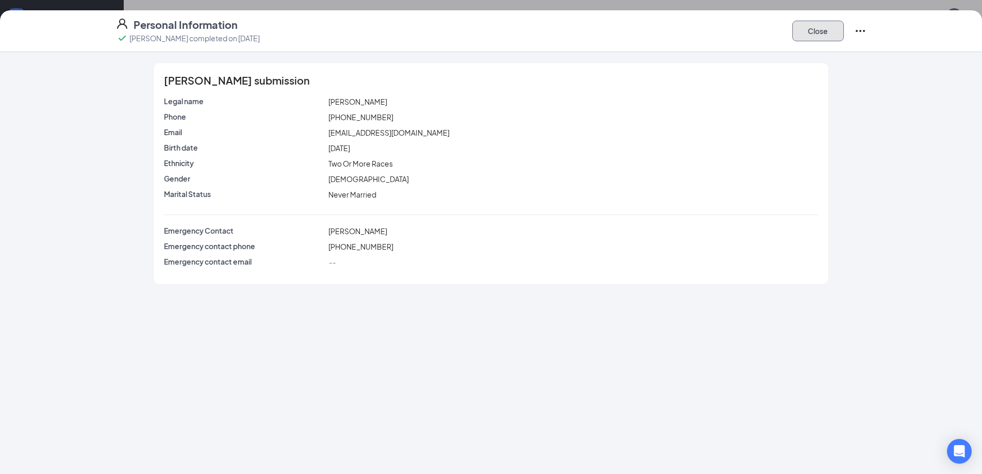
click at [820, 26] on button "Close" at bounding box center [818, 31] width 52 height 21
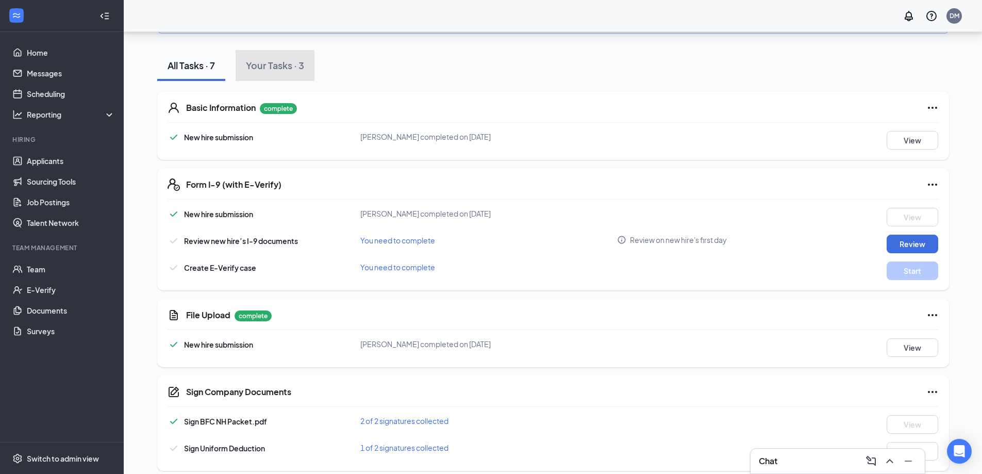
click at [258, 62] on button "Your Tasks · 3" at bounding box center [275, 65] width 79 height 31
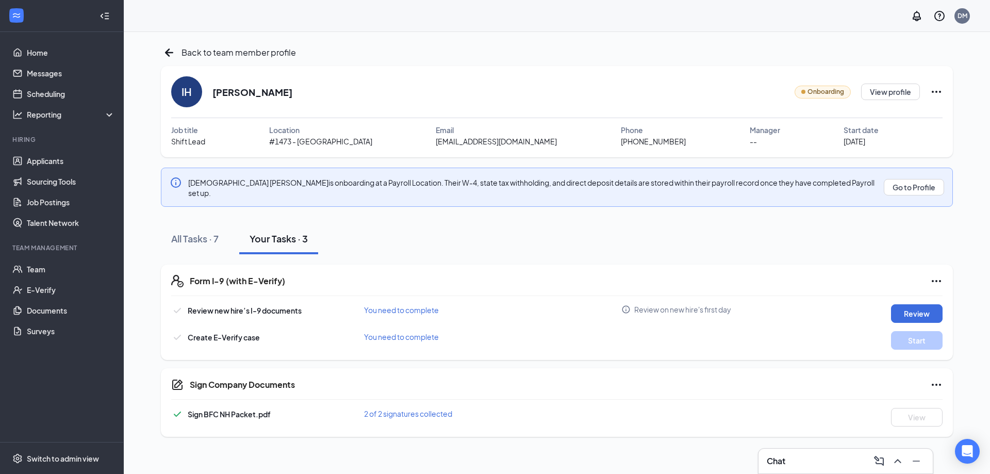
click at [934, 92] on icon "Ellipses" at bounding box center [936, 92] width 12 height 12
click at [37, 56] on link "Home" at bounding box center [71, 52] width 88 height 21
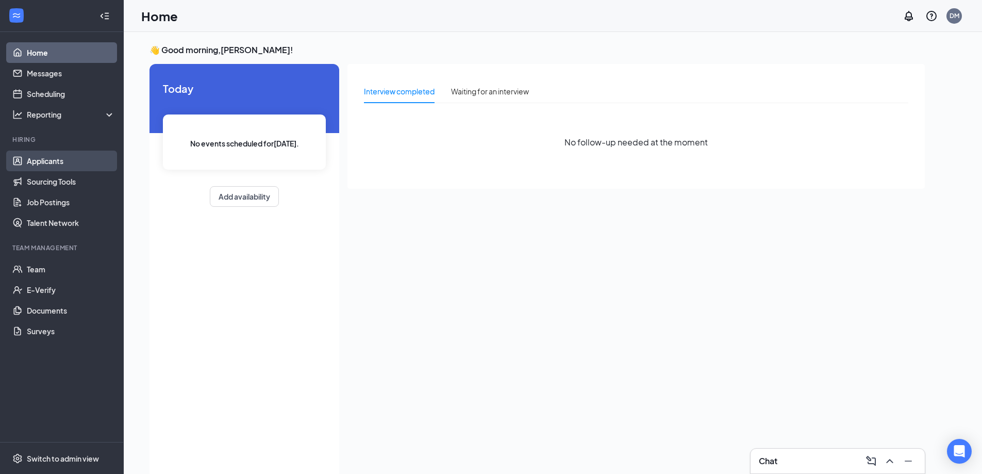
click at [36, 160] on link "Applicants" at bounding box center [71, 161] width 88 height 21
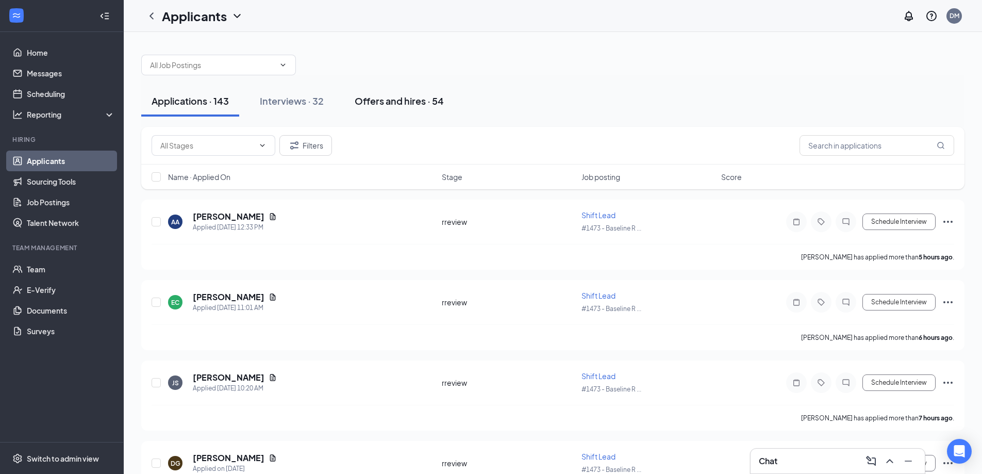
click at [385, 98] on div "Offers and hires · 54" at bounding box center [399, 100] width 89 height 13
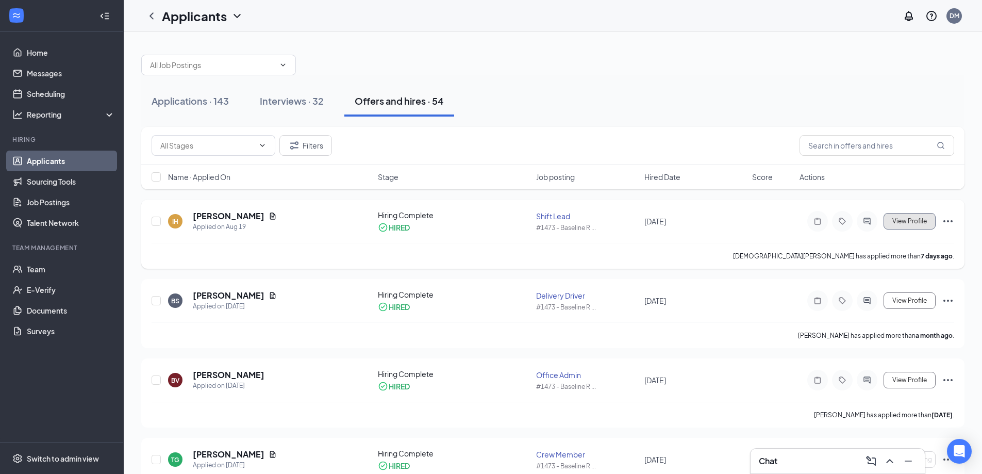
click at [904, 222] on span "View Profile" at bounding box center [909, 221] width 35 height 7
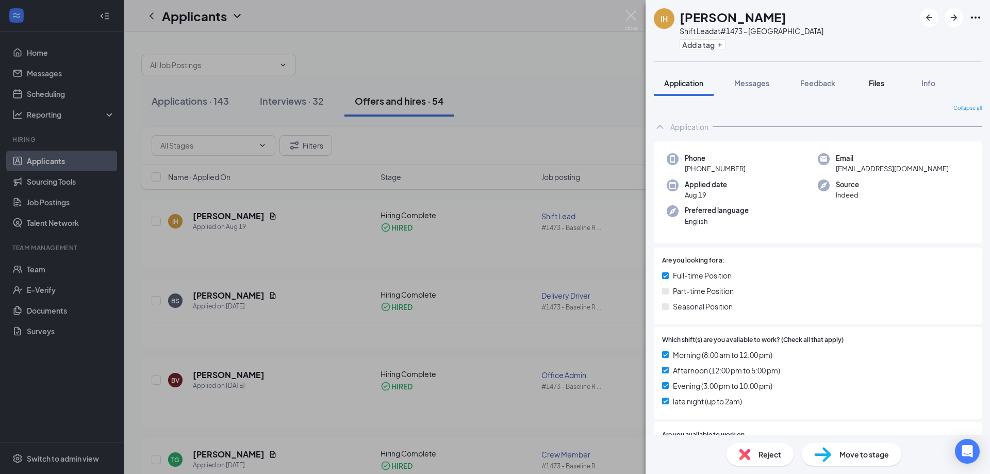
click at [880, 87] on span "Files" at bounding box center [876, 82] width 15 height 9
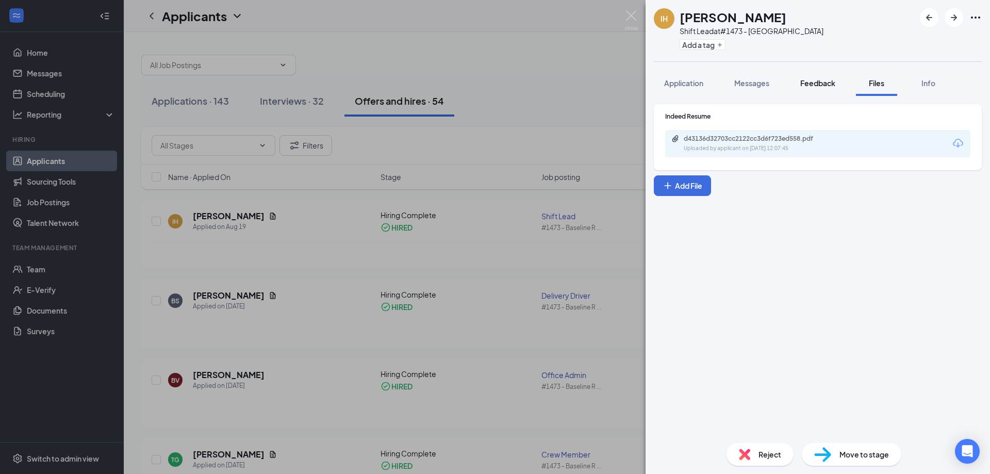
click at [799, 78] on button "Feedback" at bounding box center [818, 83] width 56 height 26
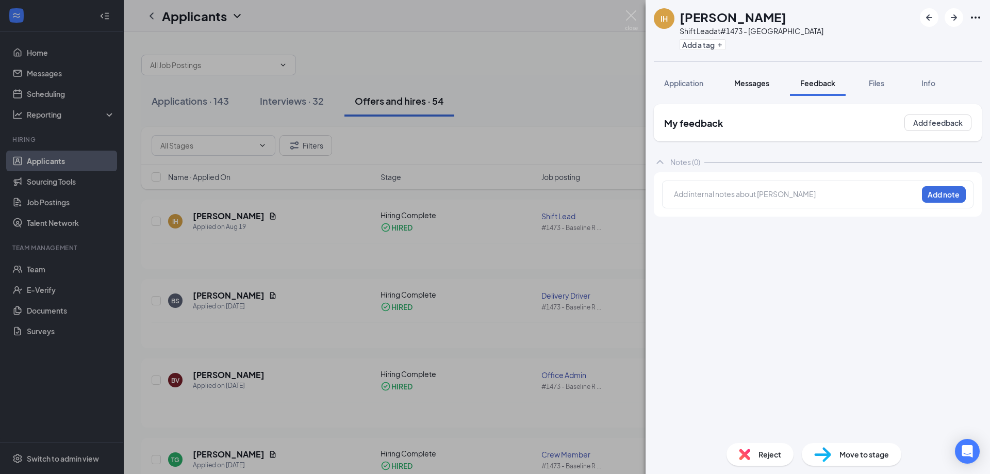
click at [750, 80] on span "Messages" at bounding box center [751, 82] width 35 height 9
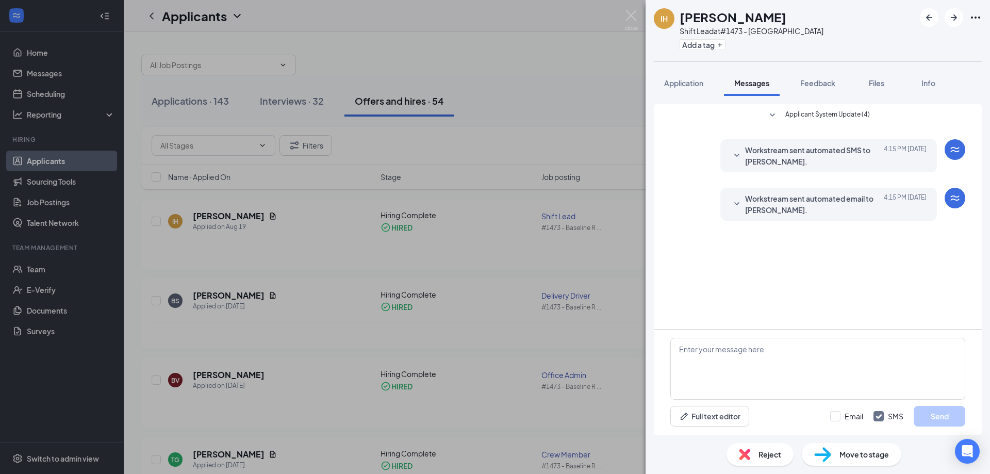
click at [623, 22] on div "IH Isaiah Holt Shift Lead at #1473 - Baseline Road Add a tag Application Messag…" at bounding box center [495, 237] width 990 height 474
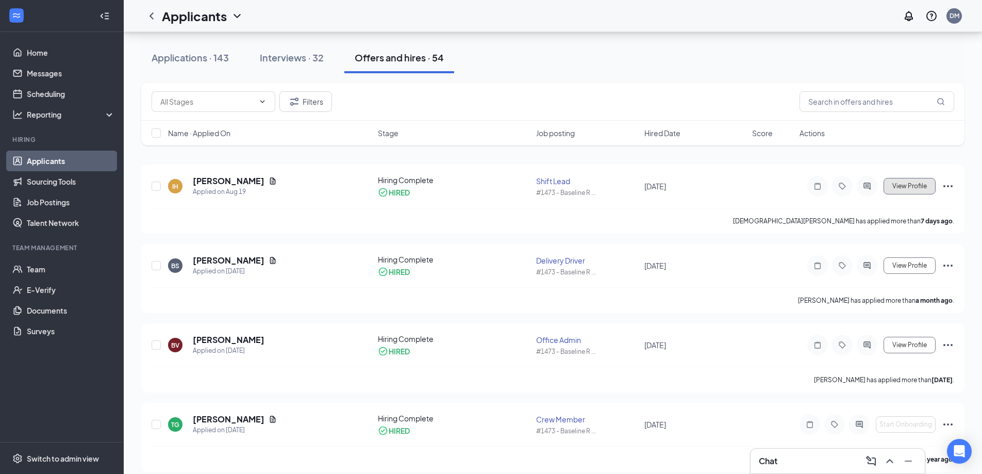
scroll to position [103, 0]
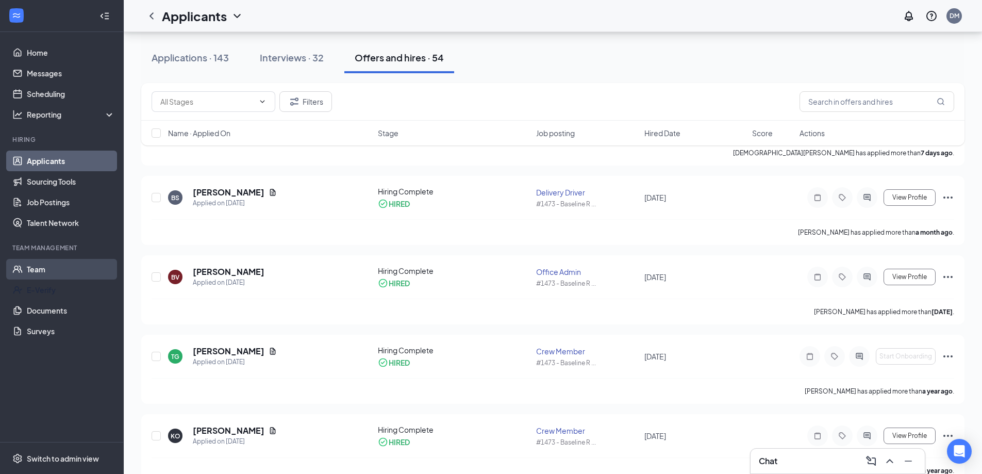
click at [36, 263] on link "Team" at bounding box center [71, 269] width 88 height 21
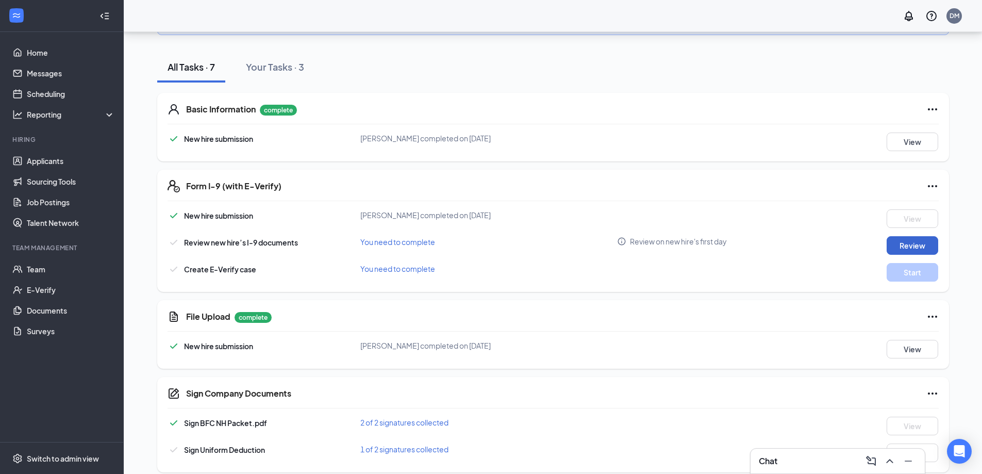
scroll to position [173, 0]
click at [928, 235] on button "Review" at bounding box center [913, 244] width 52 height 19
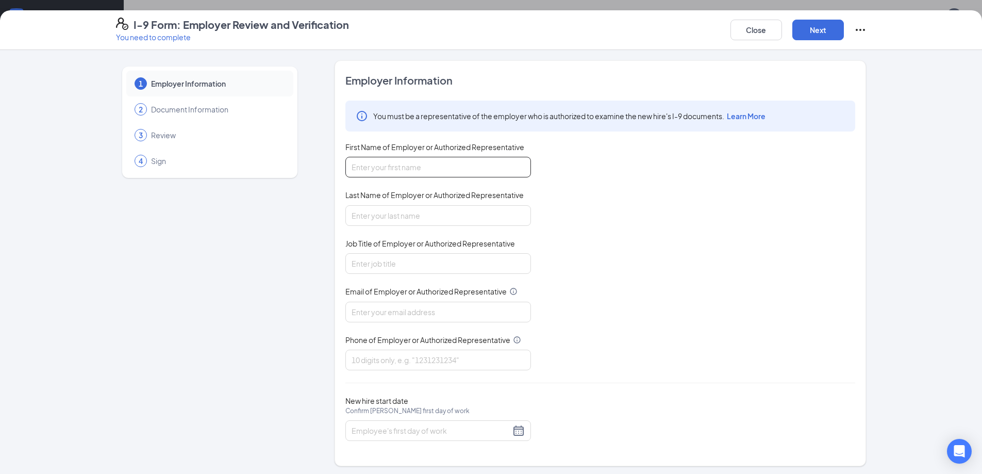
click at [464, 172] on input "First Name of Employer or Authorized Representative" at bounding box center [438, 167] width 186 height 21
type input "[PERSON_NAME]"
click at [413, 221] on input "Last Name of Employer or Authorized Representative" at bounding box center [438, 215] width 186 height 21
type input "[PERSON_NAME]"
click at [395, 266] on input "Job Title of Employer or Authorized Representative" at bounding box center [438, 263] width 186 height 21
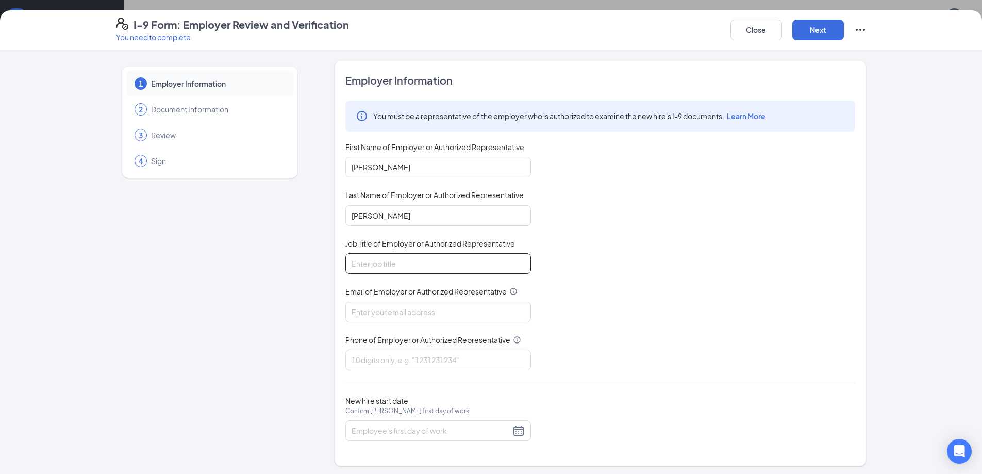
type input "General Manager"
click at [391, 314] on input "Email of Employer or Authorized Representative" at bounding box center [438, 312] width 186 height 21
type input "[EMAIL_ADDRESS][DOMAIN_NAME]"
drag, startPoint x: 396, startPoint y: 365, endPoint x: 403, endPoint y: 370, distance: 8.5
click at [396, 365] on input "Phone of Employer or Authorized Representative" at bounding box center [438, 359] width 186 height 21
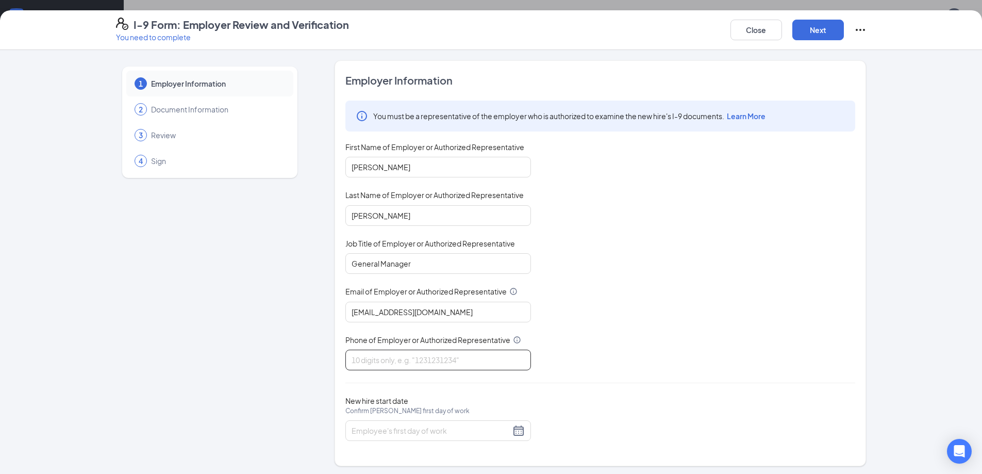
type input "4807768222"
click at [522, 432] on div at bounding box center [438, 430] width 186 height 21
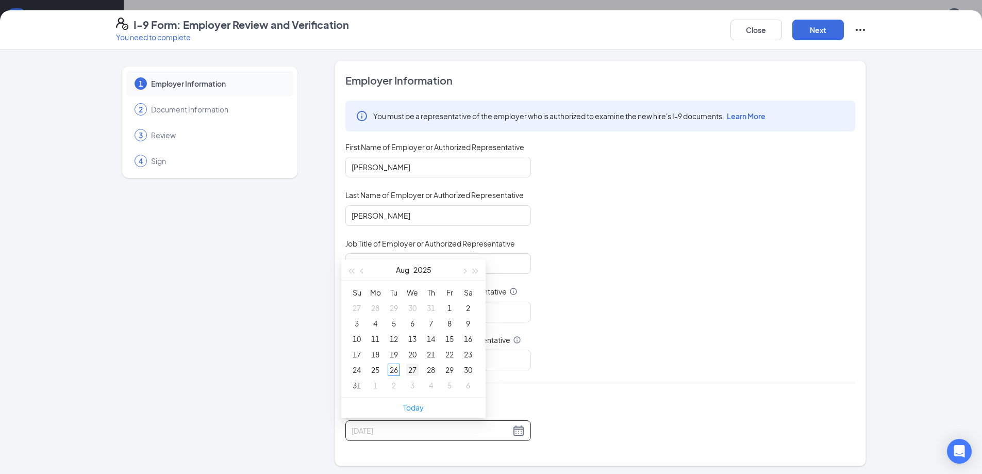
type input "[DATE]"
click at [411, 370] on div "27" at bounding box center [412, 369] width 12 height 12
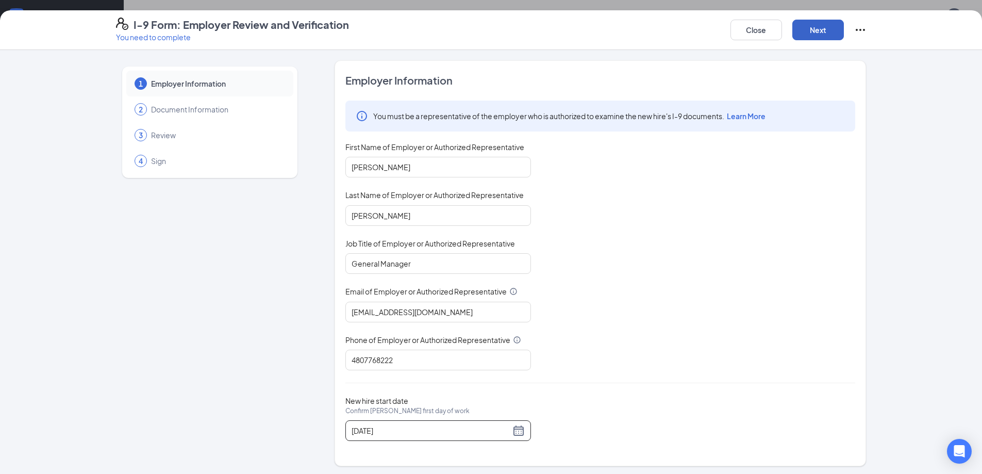
drag, startPoint x: 808, startPoint y: 28, endPoint x: 808, endPoint y: 38, distance: 9.3
click at [808, 29] on button "Next" at bounding box center [818, 30] width 52 height 21
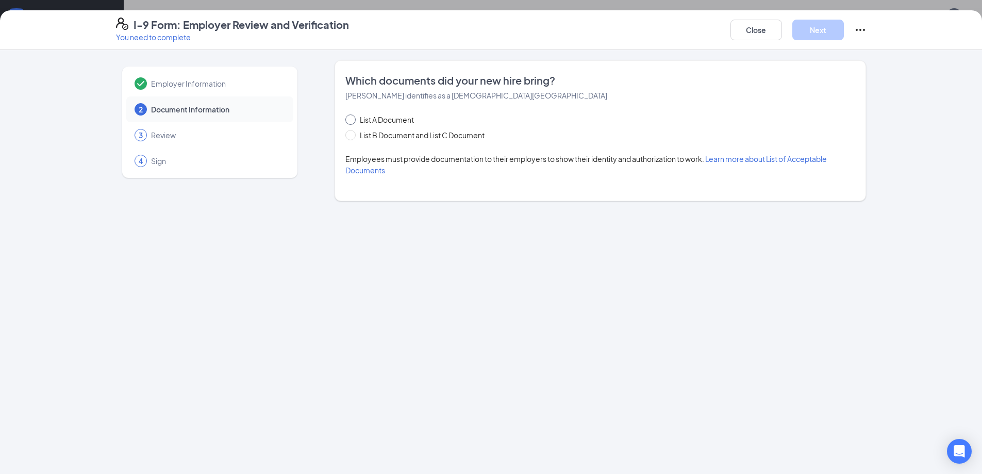
click at [384, 119] on span "List A Document" at bounding box center [387, 119] width 62 height 11
click at [353, 119] on input "List A Document" at bounding box center [348, 117] width 7 height 7
radio input "true"
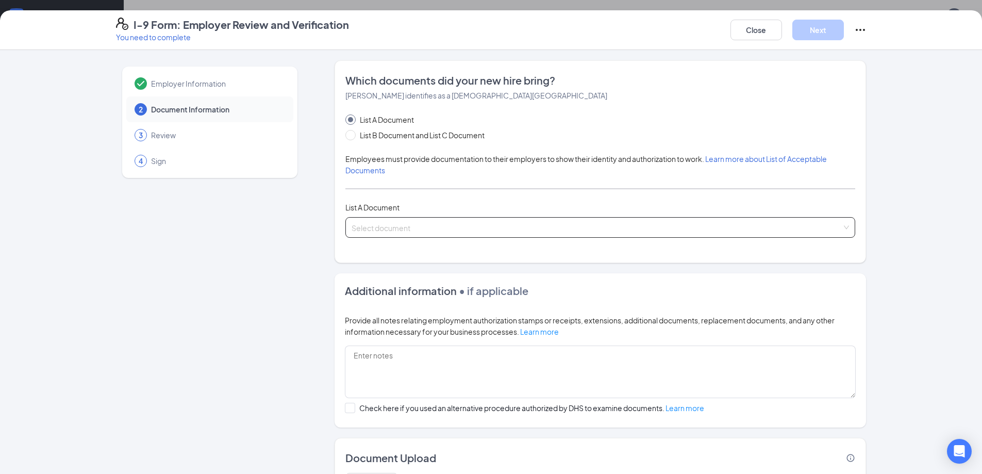
drag, startPoint x: 514, startPoint y: 218, endPoint x: 515, endPoint y: 235, distance: 17.0
click at [513, 218] on input "search" at bounding box center [597, 225] width 490 height 15
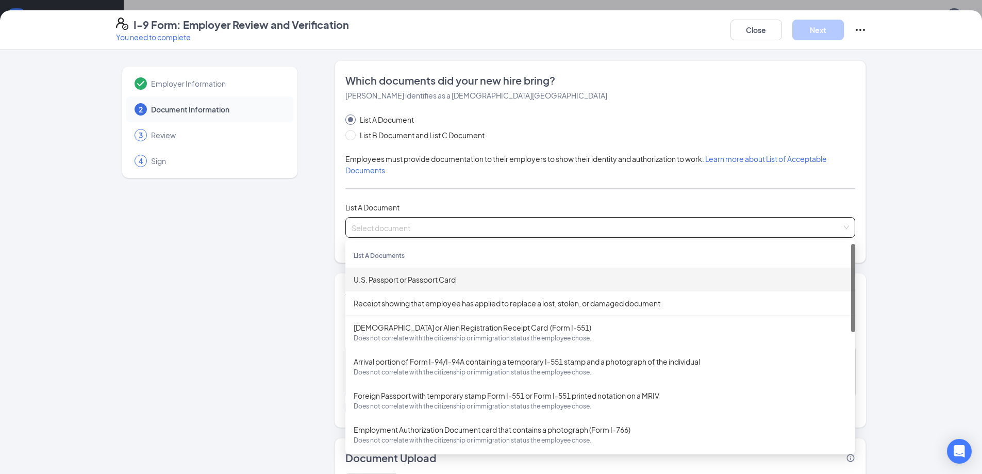
click at [491, 277] on div "U.S. Passport or Passport Card" at bounding box center [600, 279] width 493 height 11
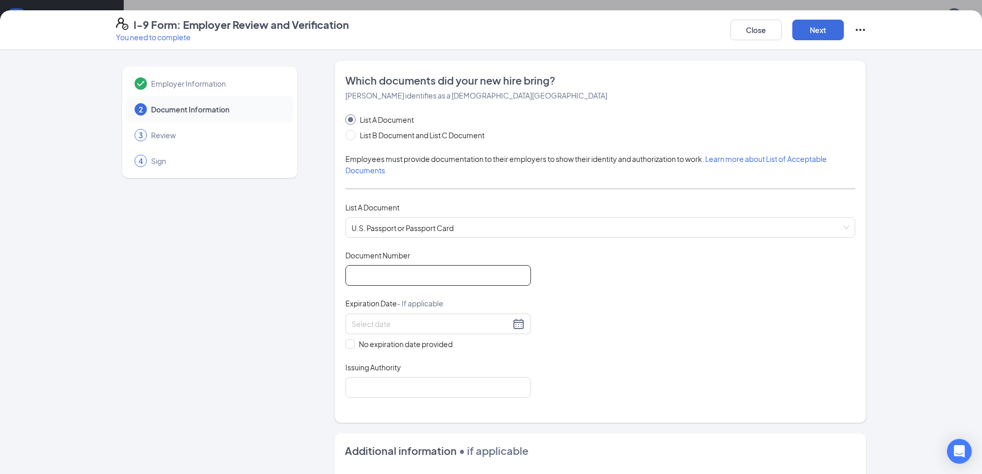
click at [468, 279] on input "Document Number" at bounding box center [438, 275] width 186 height 21
type input "599076837"
click at [510, 327] on div at bounding box center [438, 324] width 173 height 12
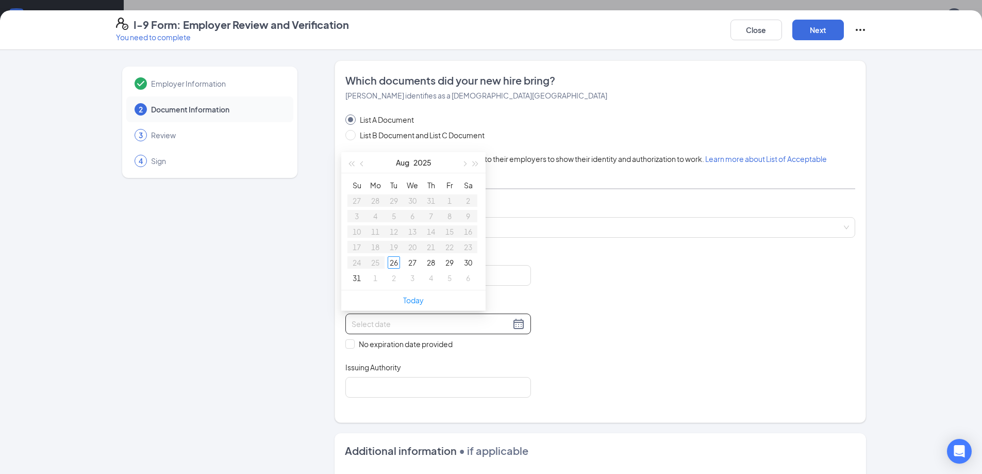
type input "[DATE]"
click at [419, 160] on button "2025" at bounding box center [422, 162] width 18 height 21
type input "[DATE]"
click at [360, 290] on div "2028" at bounding box center [368, 293] width 31 height 12
type input "[DATE]"
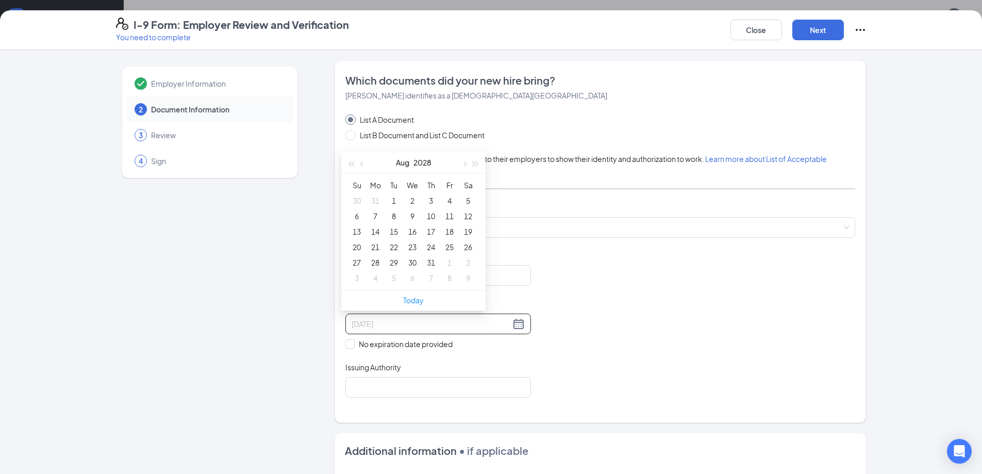
type input "[DATE]"
click at [396, 162] on button "Aug" at bounding box center [402, 162] width 13 height 21
type input "[DATE]"
click at [369, 294] on div "Oct" at bounding box center [368, 293] width 31 height 12
click at [411, 231] on div "18" at bounding box center [412, 231] width 12 height 12
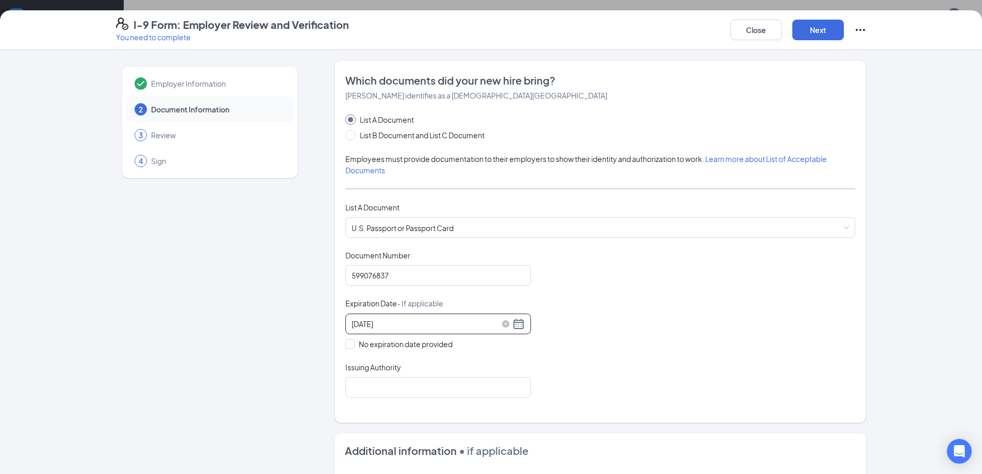
click at [520, 327] on div "[DATE]" at bounding box center [438, 324] width 173 height 12
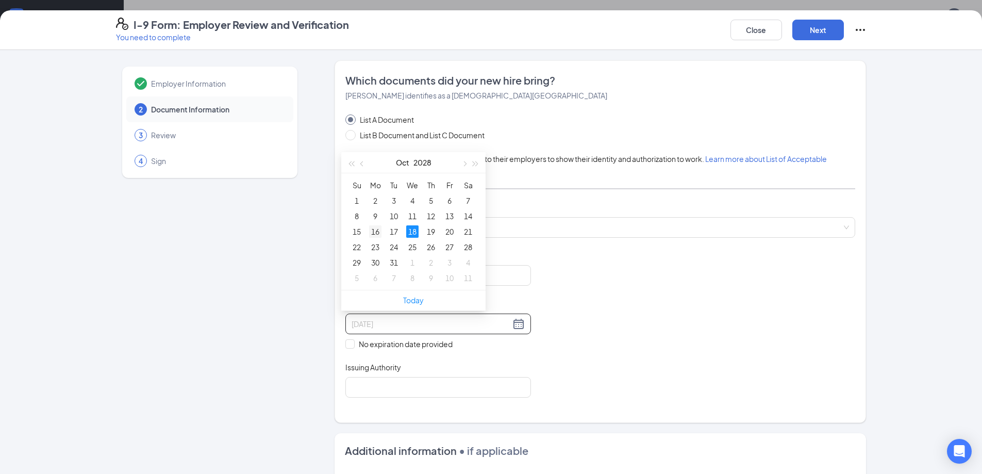
type input "[DATE]"
click at [375, 230] on div "16" at bounding box center [375, 231] width 12 height 12
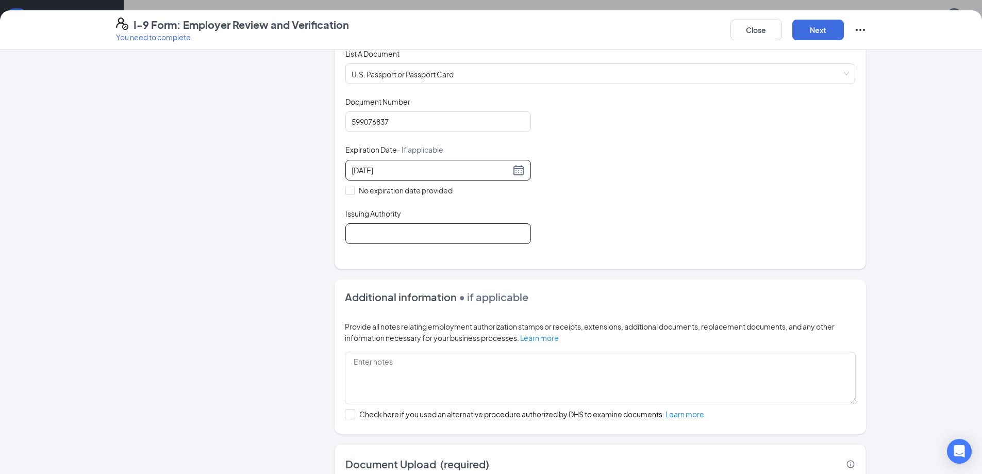
scroll to position [155, 0]
click at [447, 228] on input "Issuing Authority" at bounding box center [438, 232] width 186 height 21
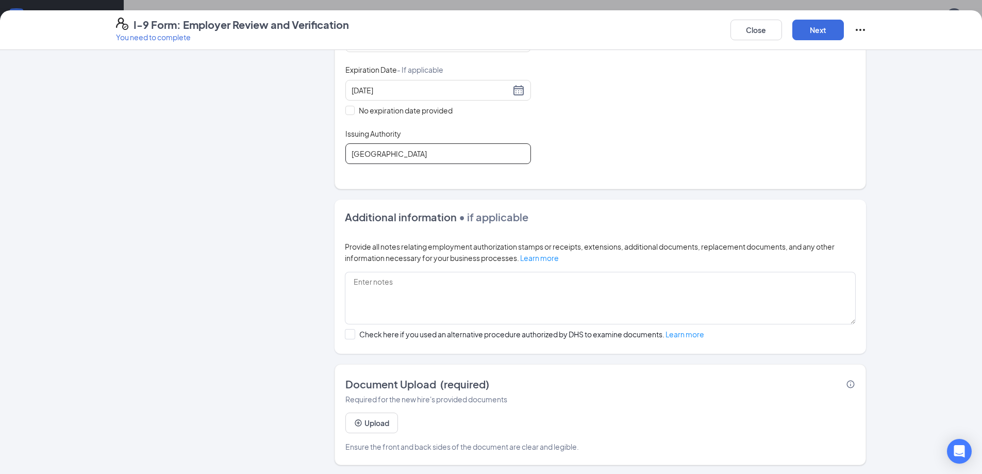
scroll to position [235, 0]
type input "[GEOGRAPHIC_DATA]"
click at [374, 424] on button "Upload" at bounding box center [371, 421] width 53 height 21
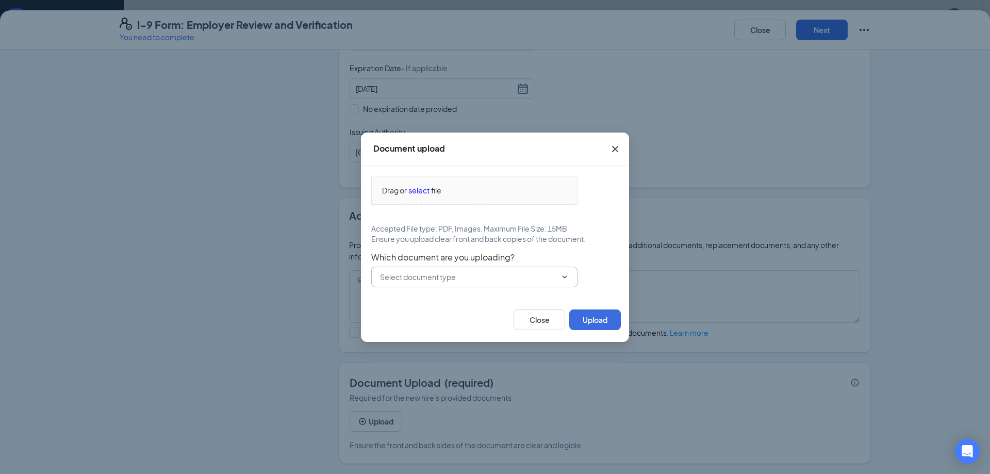
click at [417, 276] on input "text" at bounding box center [468, 276] width 176 height 11
click at [420, 304] on div "U.S. Passport or Passport Card" at bounding box center [430, 300] width 102 height 11
type input "U.S. Passport or Passport Card"
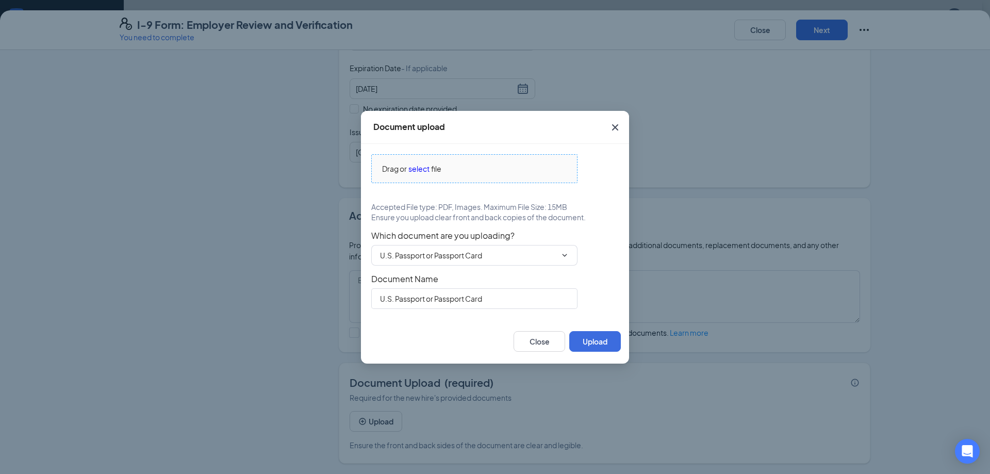
click at [452, 167] on div "Drag or select file" at bounding box center [474, 168] width 205 height 11
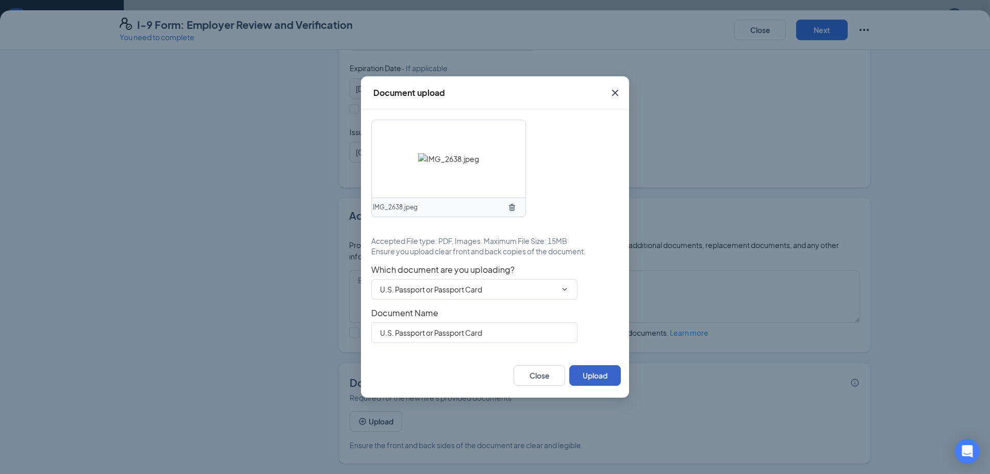
click at [592, 379] on button "Upload" at bounding box center [595, 375] width 52 height 21
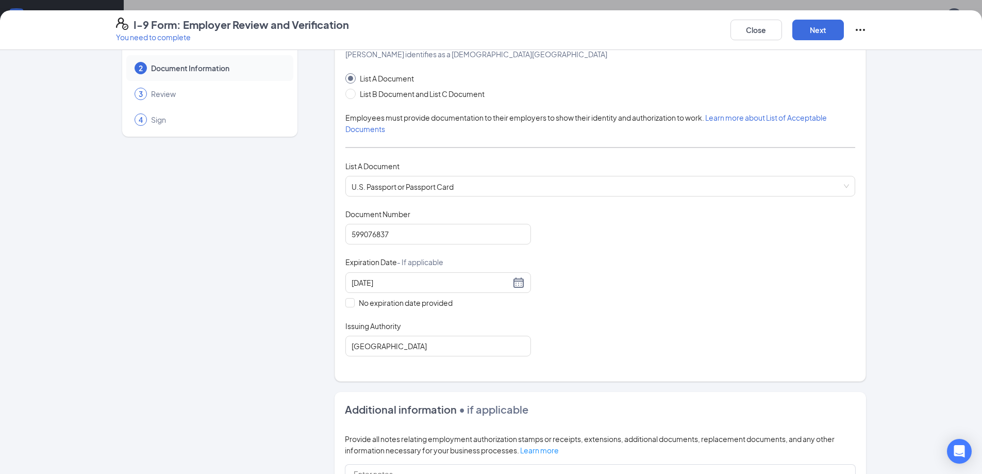
scroll to position [23, 0]
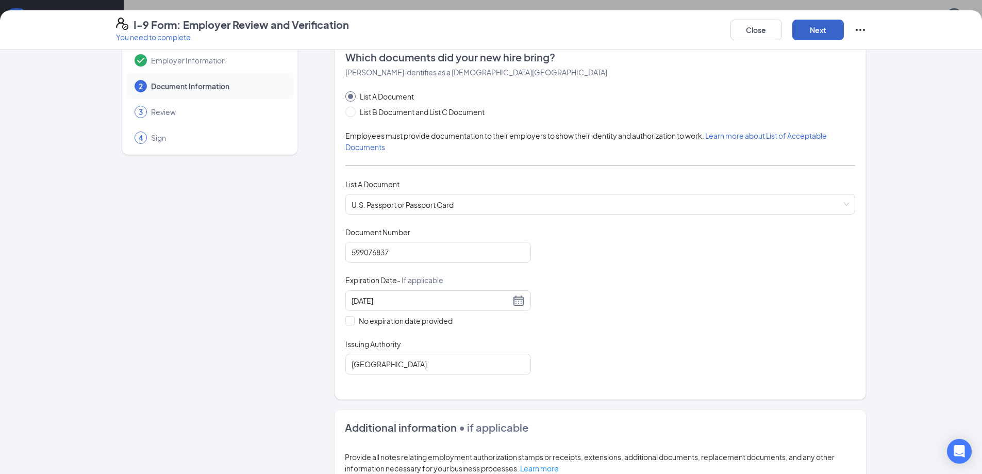
click at [822, 34] on button "Next" at bounding box center [818, 30] width 52 height 21
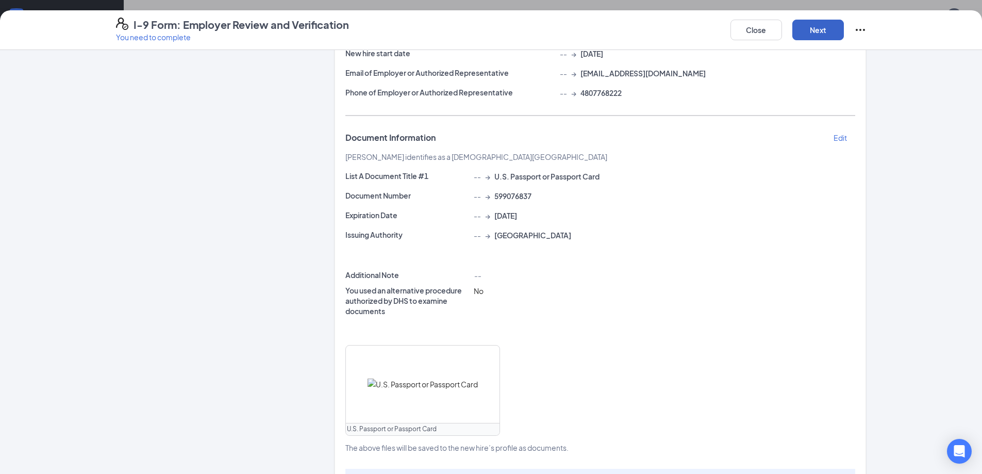
scroll to position [210, 0]
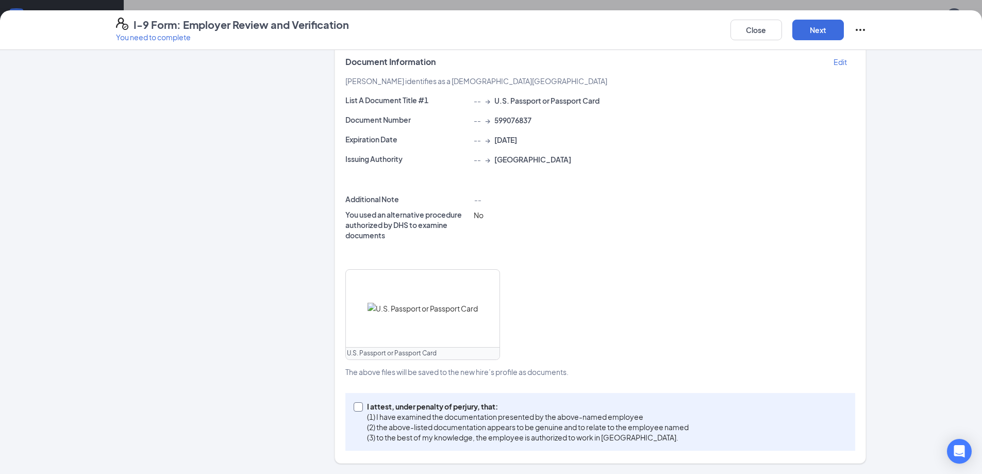
click at [357, 404] on span at bounding box center [358, 406] width 9 height 9
click at [357, 404] on input "I attest, under penalty of [PERSON_NAME], that: (1) I have examined the documen…" at bounding box center [357, 405] width 7 height 7
checkbox input "true"
click at [811, 29] on button "Next" at bounding box center [818, 30] width 52 height 21
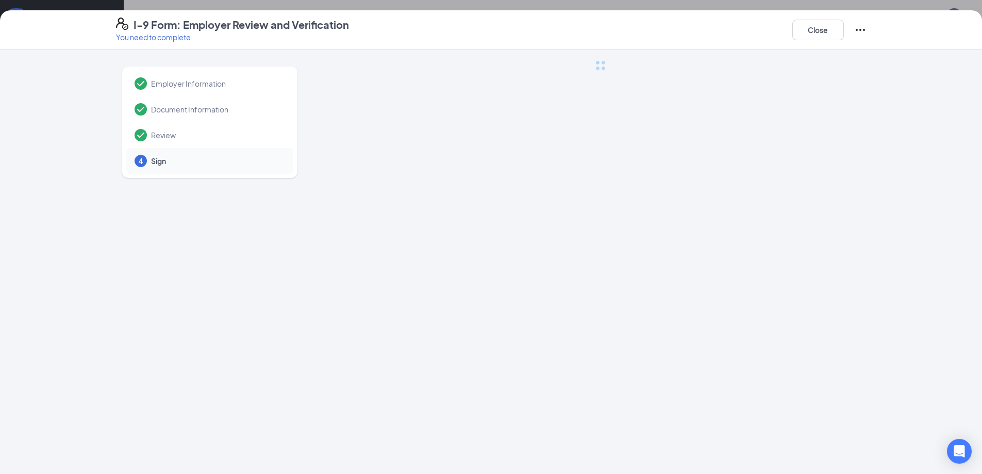
scroll to position [0, 0]
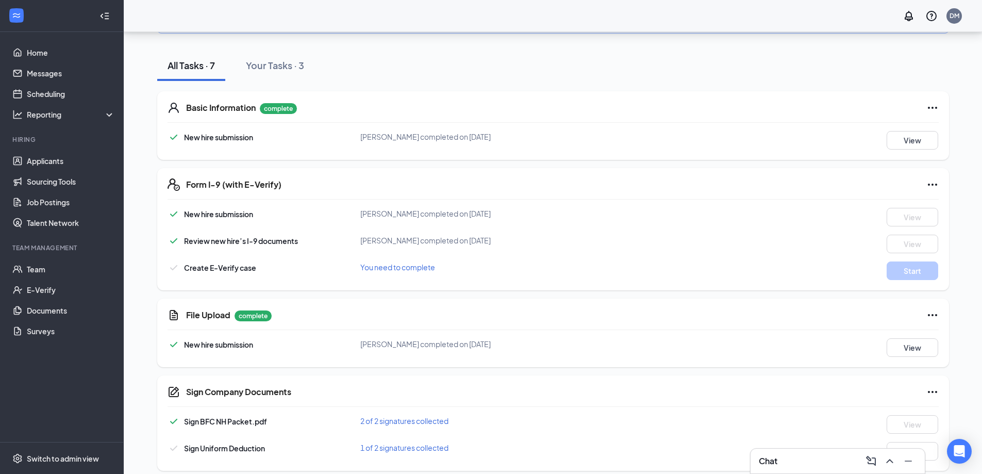
click at [420, 262] on span "You need to complete" at bounding box center [397, 266] width 75 height 9
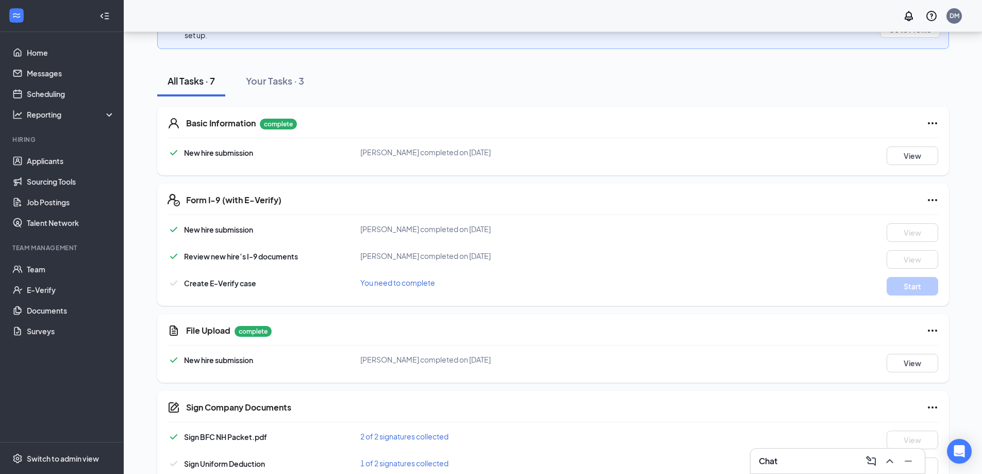
scroll to position [173, 0]
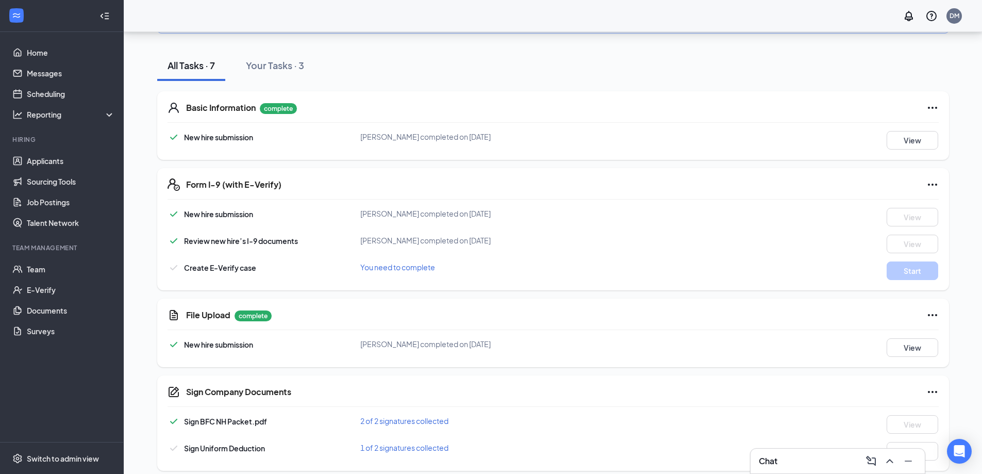
click at [411, 443] on span "1 of 2 signatures collected" at bounding box center [404, 447] width 88 height 9
drag, startPoint x: 482, startPoint y: 404, endPoint x: 674, endPoint y: 374, distance: 193.6
click at [484, 404] on div "[PERSON_NAME] District Manager" at bounding box center [470, 403] width 130 height 21
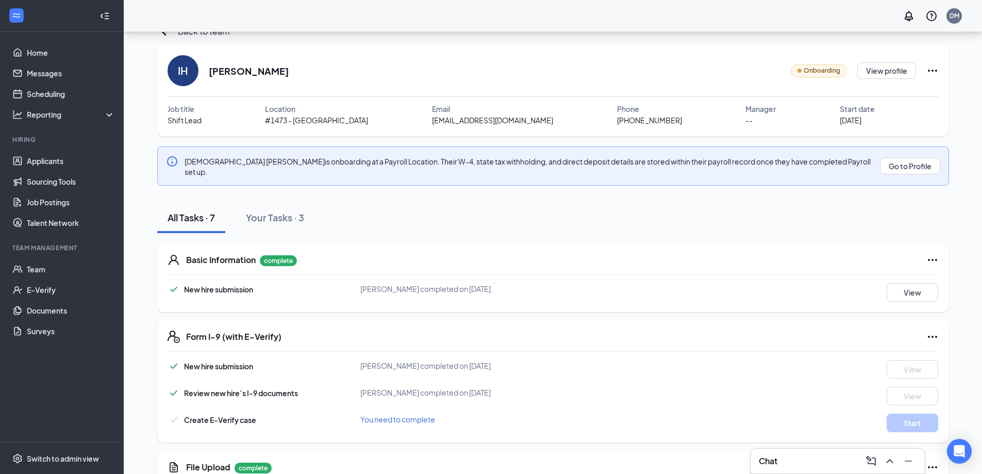
scroll to position [19, 0]
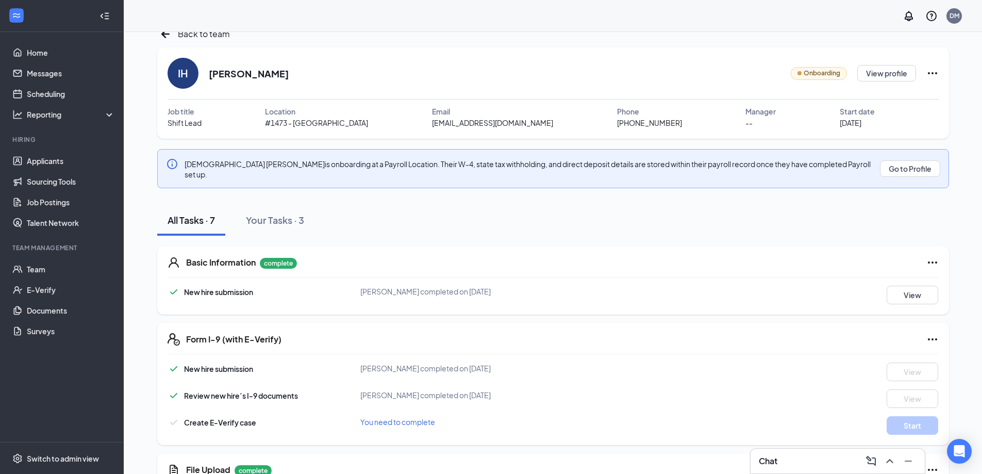
click at [800, 333] on div "Form I-9 (with E-Verify)" at bounding box center [562, 339] width 753 height 12
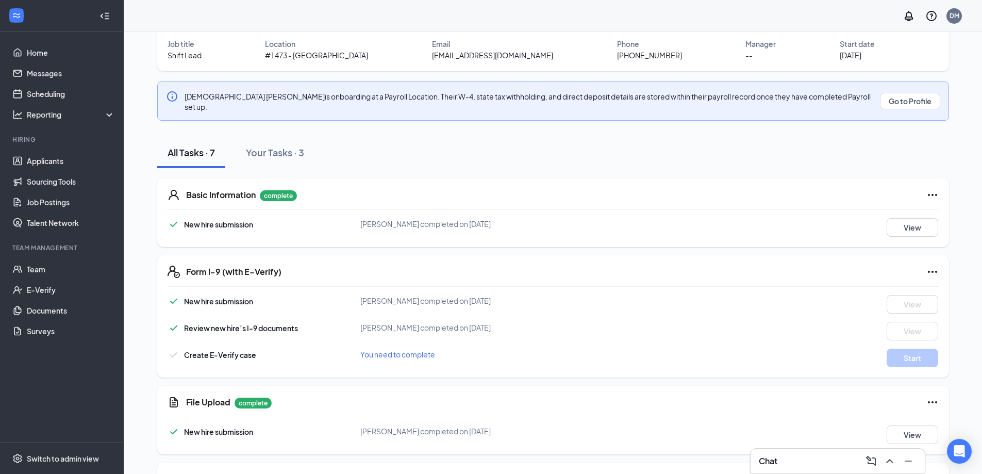
scroll to position [173, 0]
